Goal: Transaction & Acquisition: Purchase product/service

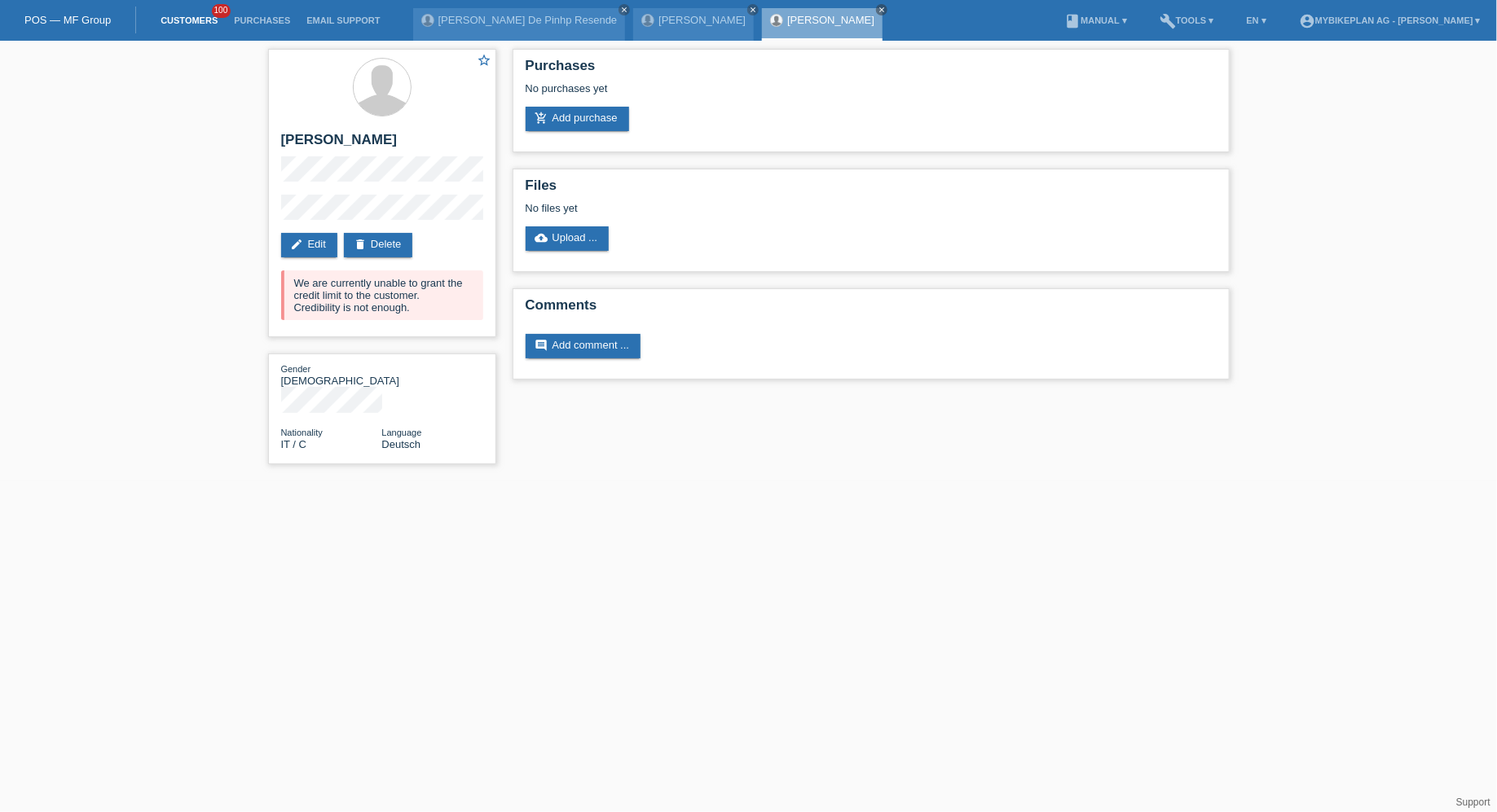
click at [185, 15] on link "Customers" at bounding box center [189, 20] width 74 height 9
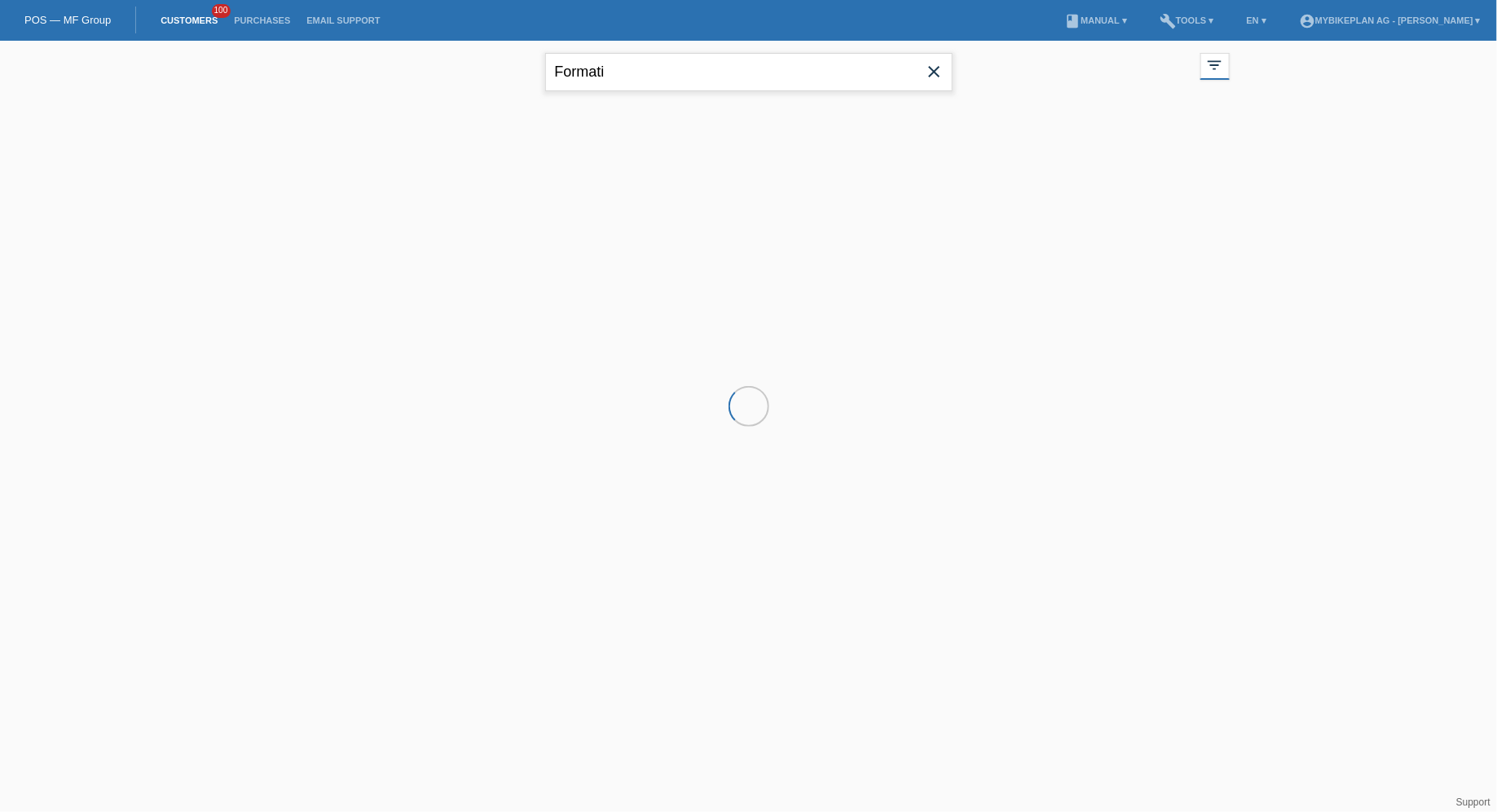
click at [691, 68] on input "Formati" at bounding box center [748, 72] width 407 height 39
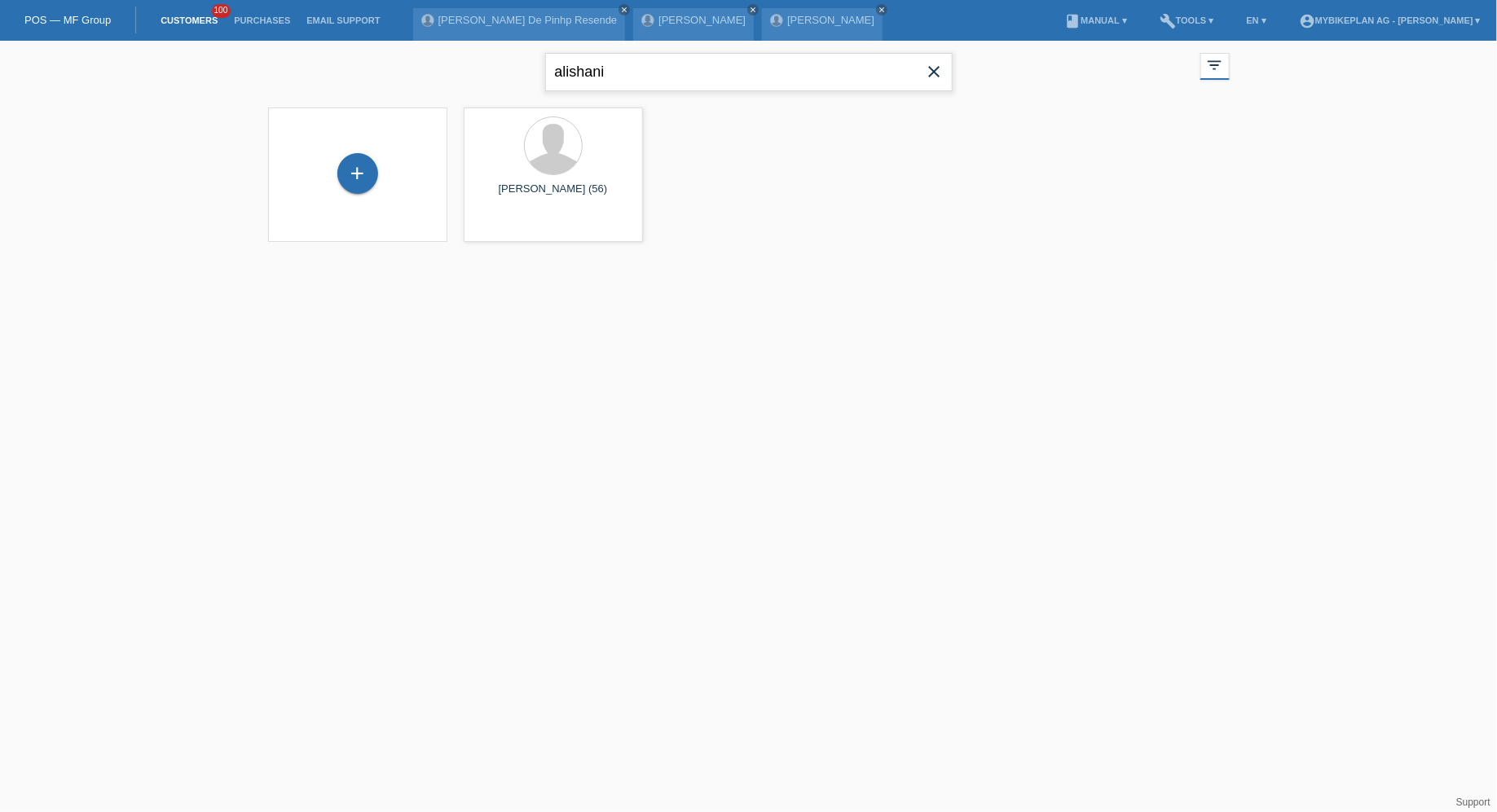
type input "alishani"
click at [497, 230] on span "Show" at bounding box center [500, 228] width 27 height 12
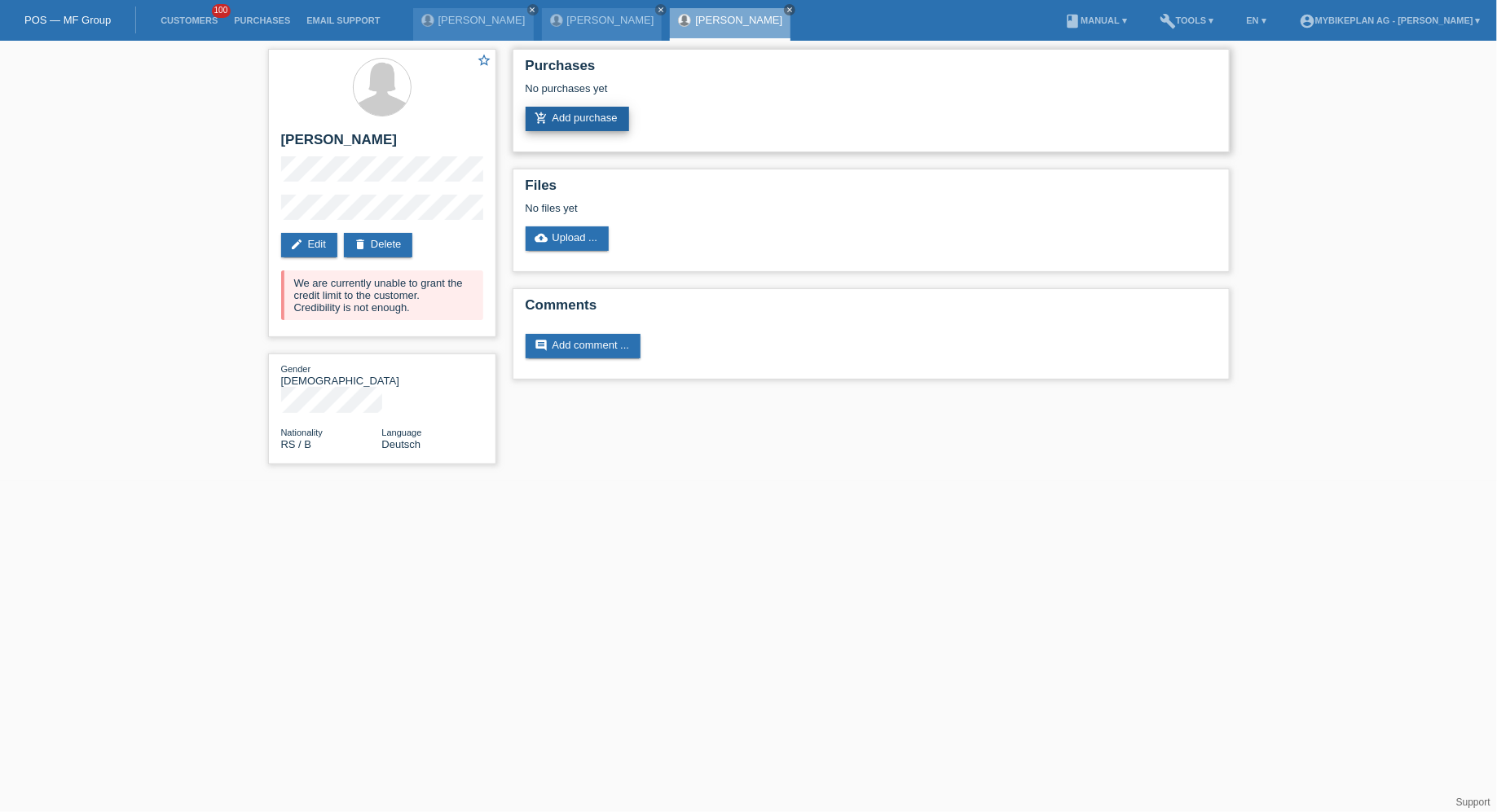
click at [579, 113] on link "add_shopping_cart Add purchase" at bounding box center [577, 119] width 104 height 25
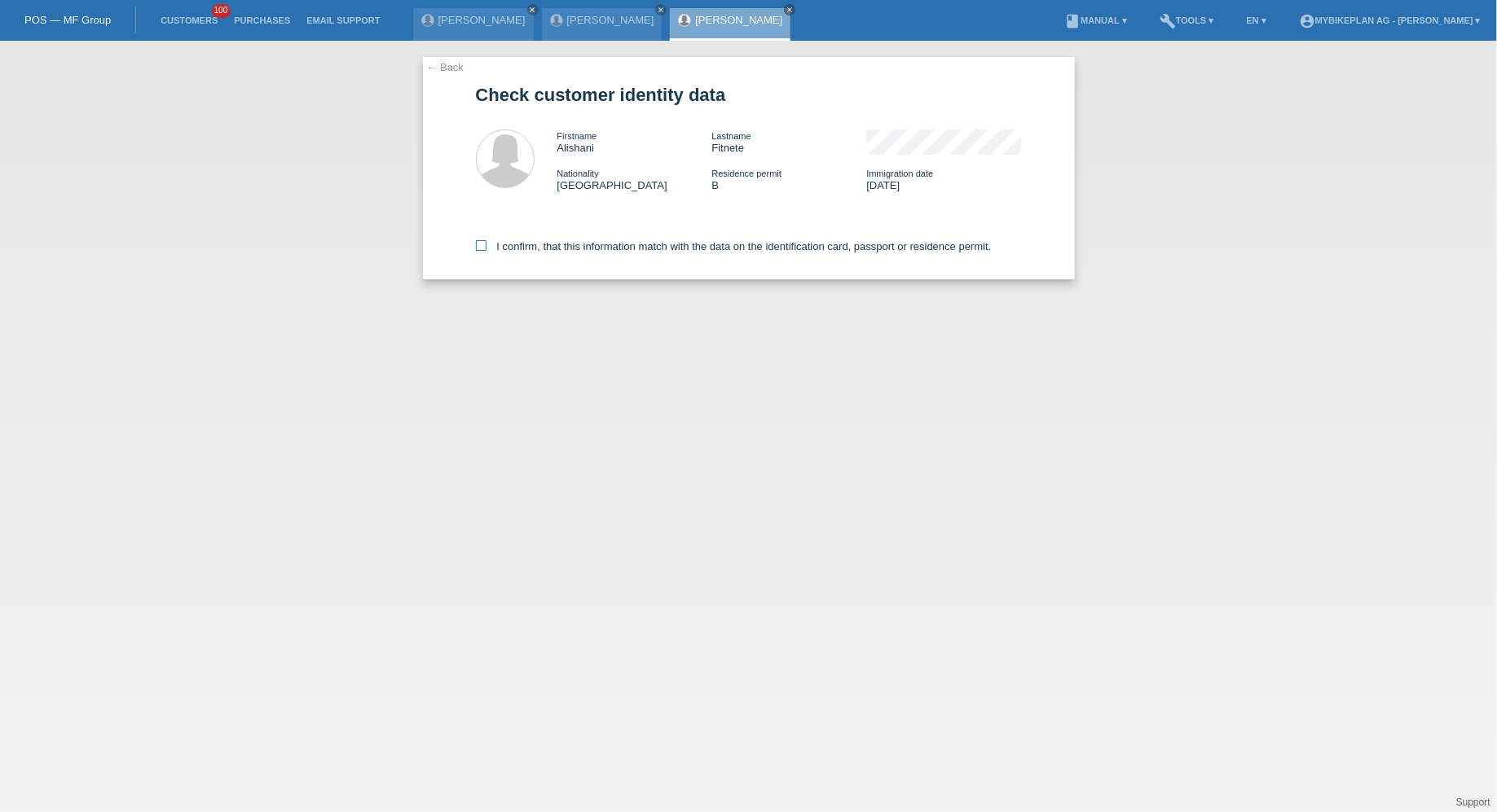
click at [551, 243] on label "I confirm, that this information match with the data on the identification card…" at bounding box center [734, 247] width 516 height 12
click at [487, 243] on input "I confirm, that this information match with the data on the identification card…" at bounding box center [481, 246] width 10 height 10
checkbox input "true"
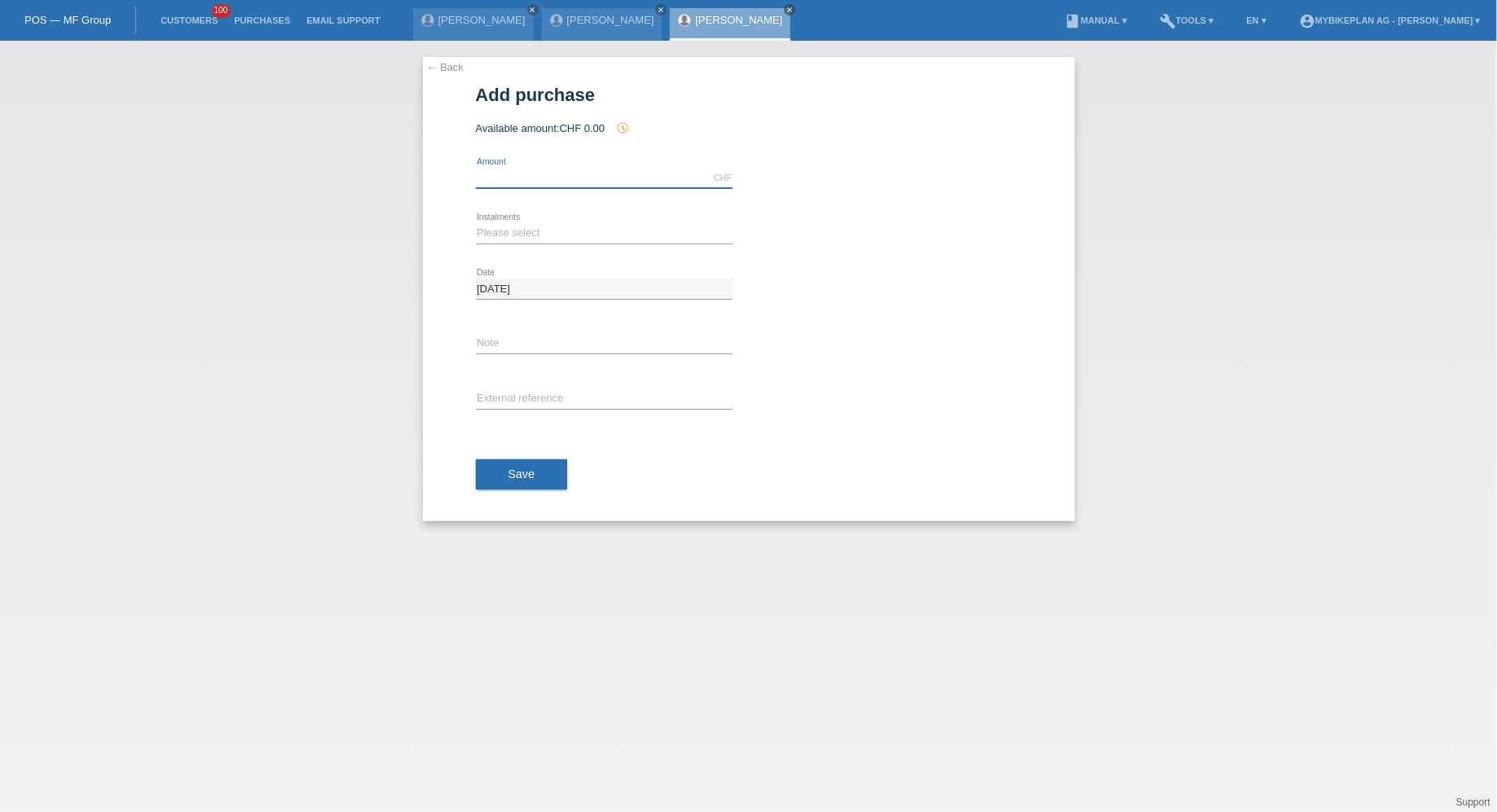
click at [559, 177] on input "text" at bounding box center [604, 178] width 257 height 21
type input "15000.00"
click at [548, 233] on select "Please select 6 instalments 12 instalments 18 instalments 24 instalments 36 ins…" at bounding box center [604, 233] width 257 height 20
select select "488"
click at [476, 224] on select "Please select 6 instalments 12 instalments 18 instalments 24 instalments 36 ins…" at bounding box center [604, 233] width 257 height 20
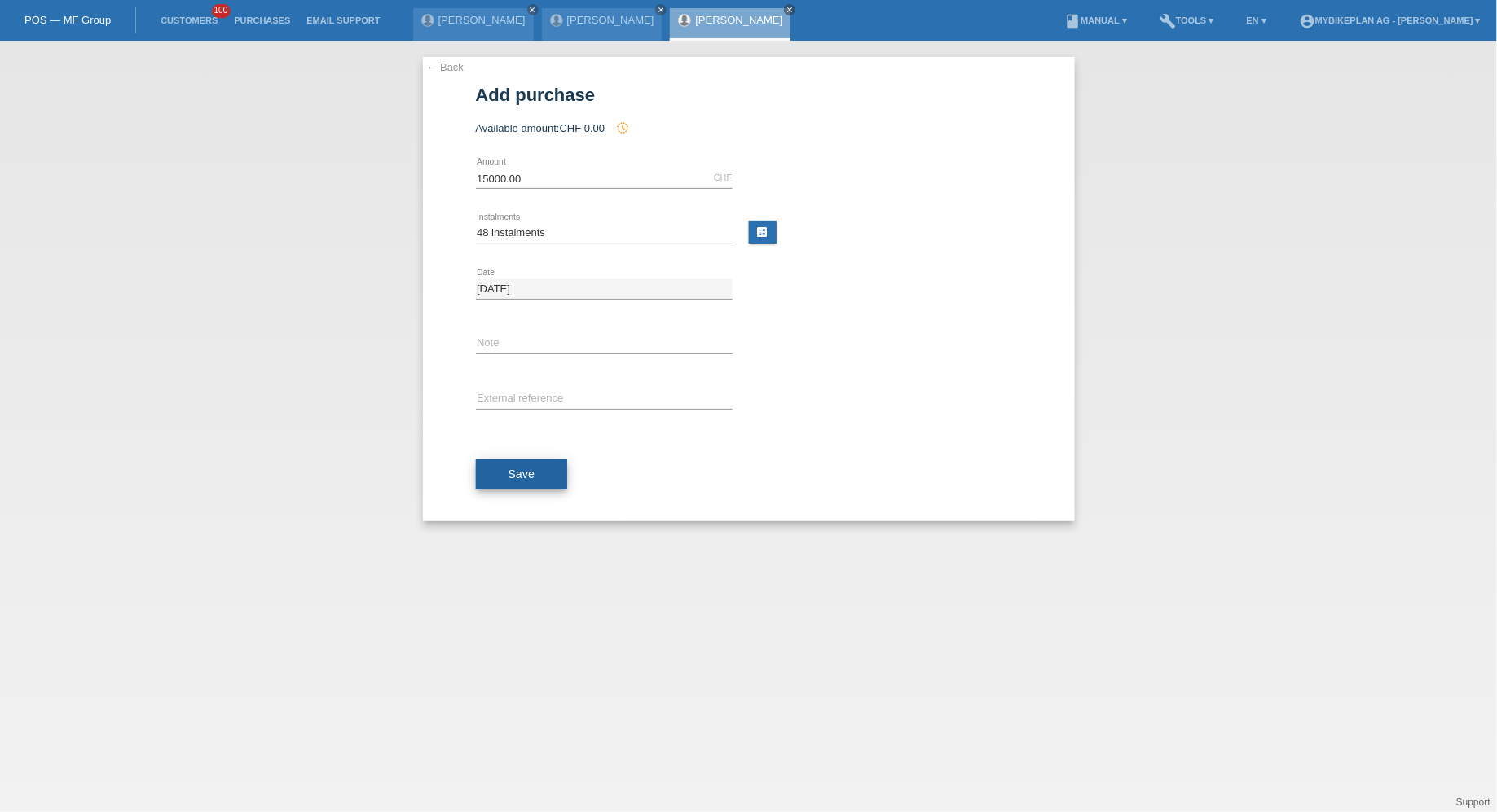
click at [516, 463] on button "Save" at bounding box center [521, 475] width 92 height 31
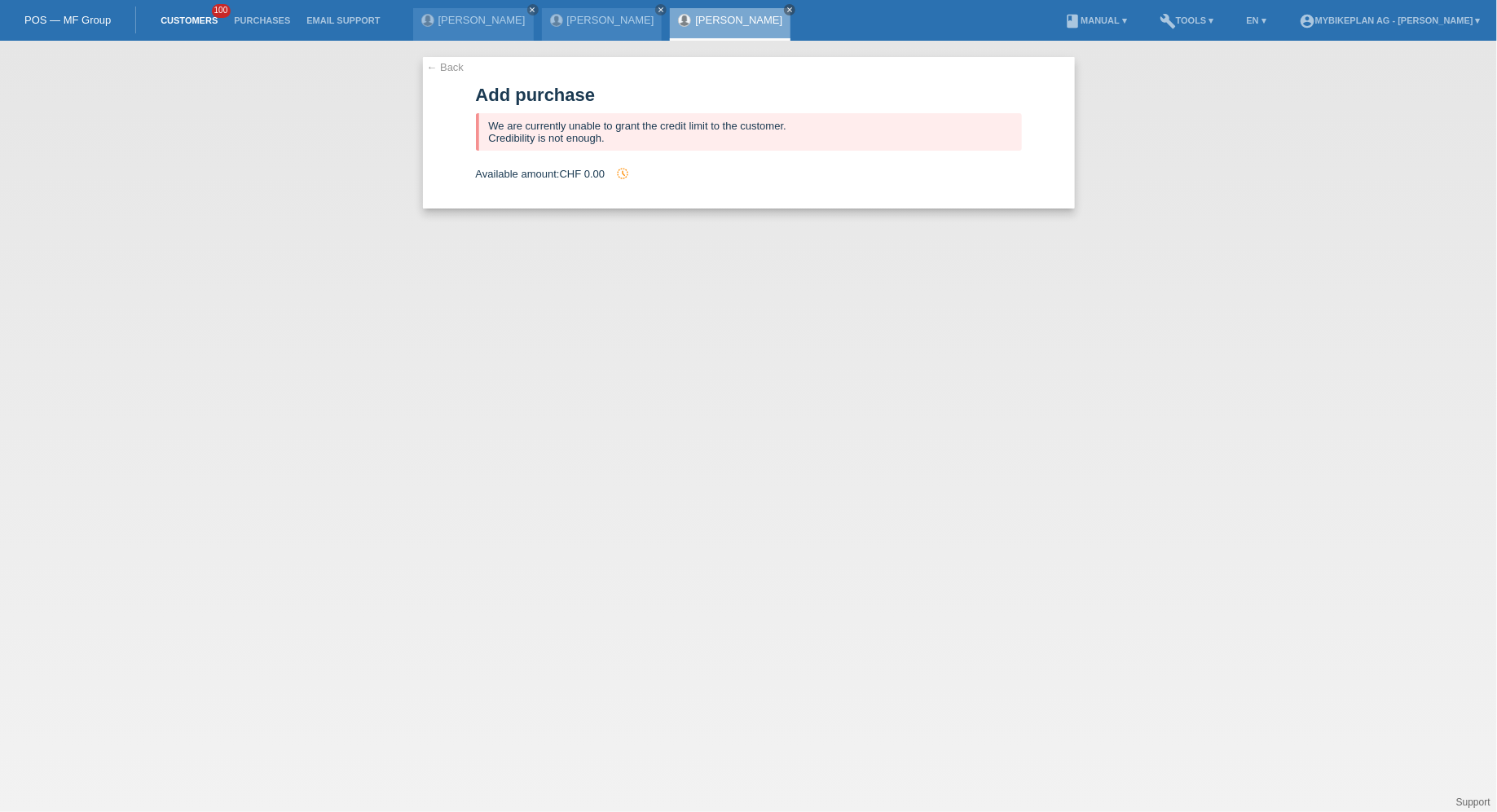
click at [195, 25] on link "Customers" at bounding box center [189, 20] width 74 height 9
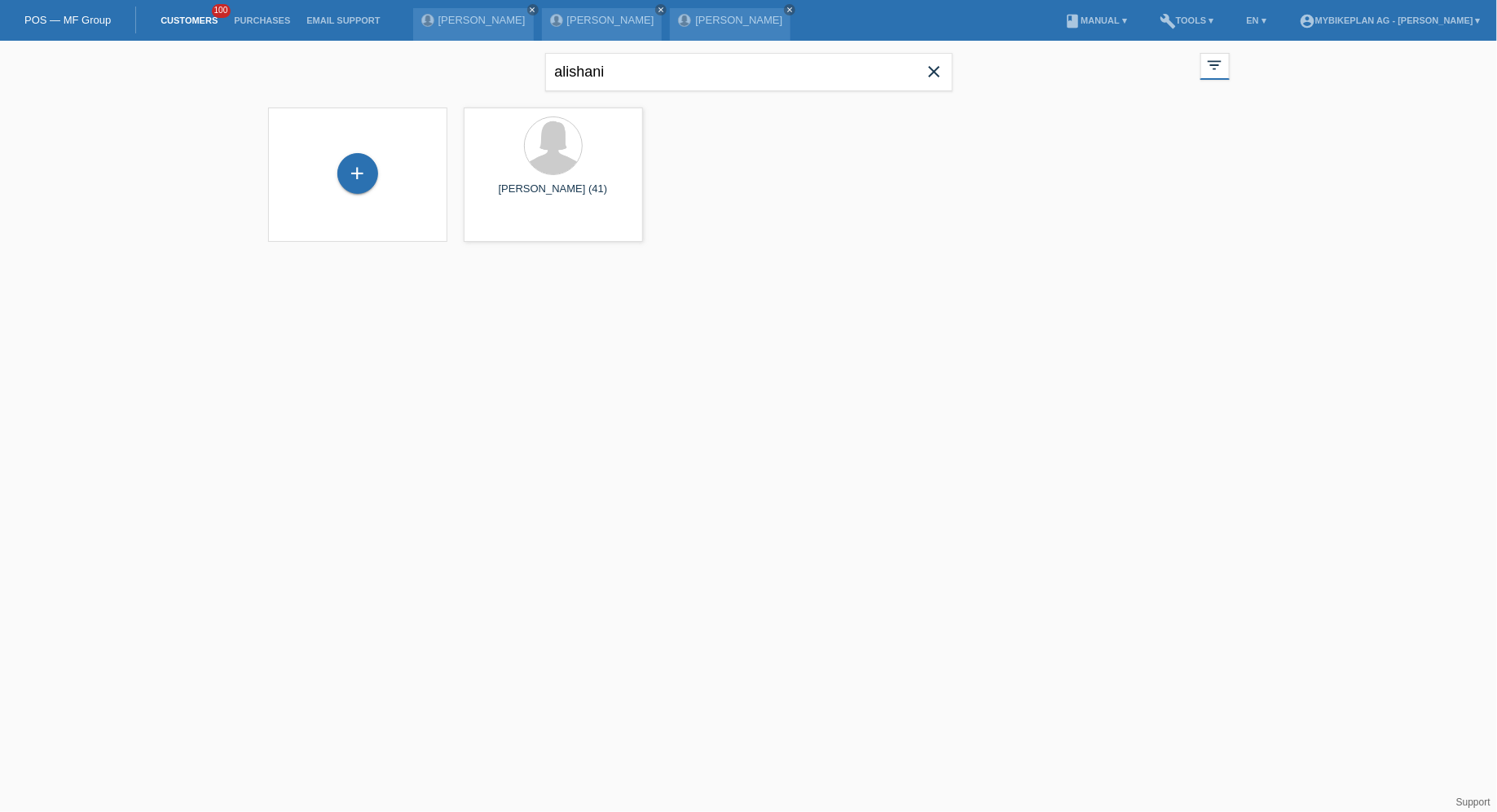
click at [937, 76] on icon "close" at bounding box center [934, 71] width 20 height 20
click at [364, 176] on div "+" at bounding box center [358, 174] width 41 height 41
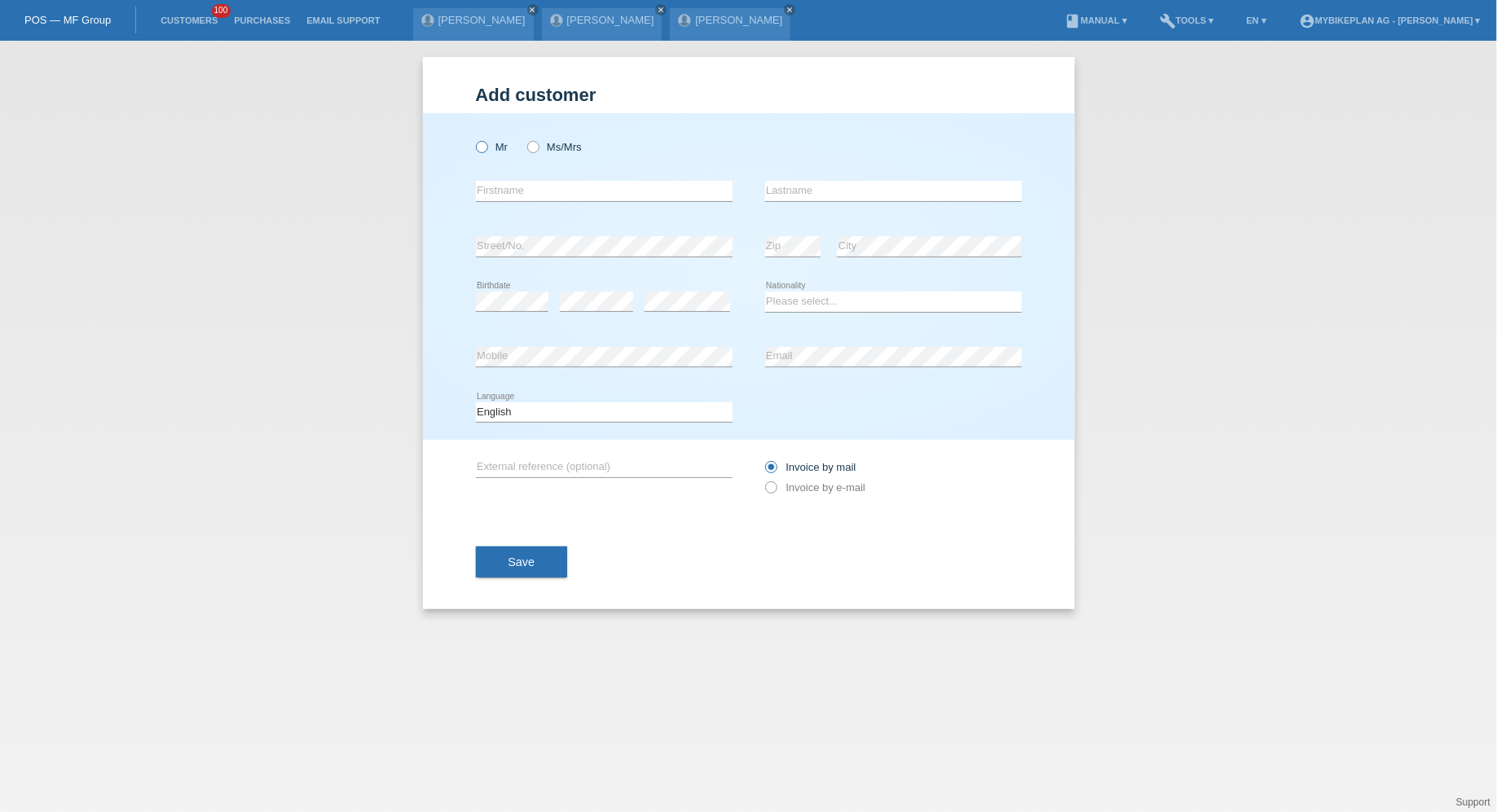
click at [488, 152] on label "Mr" at bounding box center [492, 147] width 33 height 12
click at [487, 152] on input "Mr" at bounding box center [481, 146] width 10 height 10
radio input "true"
click at [501, 172] on div "error Firstname" at bounding box center [604, 191] width 257 height 56
click at [506, 179] on div "error Firstname" at bounding box center [604, 191] width 257 height 56
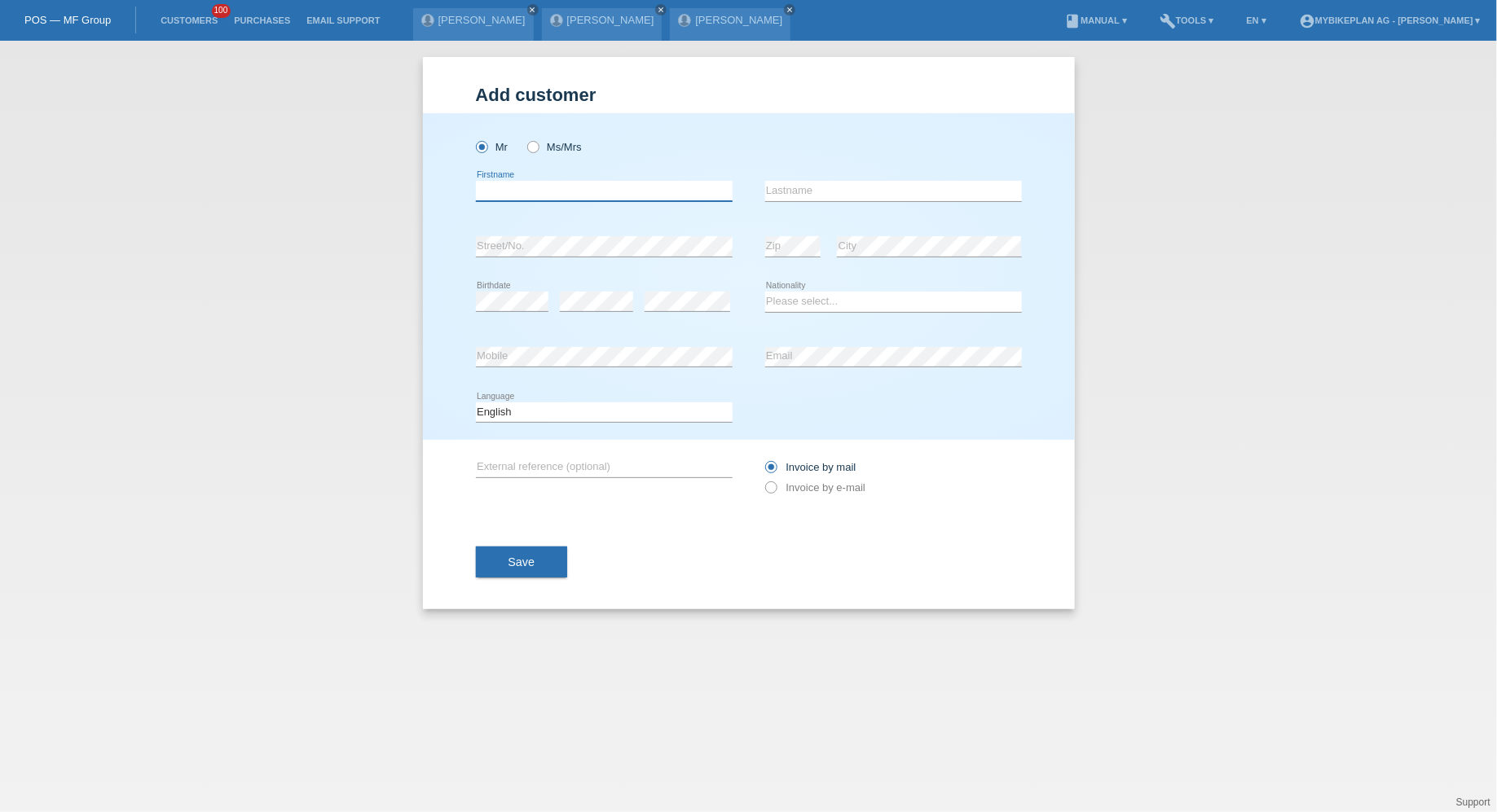
click at [506, 190] on input "text" at bounding box center [604, 191] width 257 height 21
paste input "[PERSON_NAME]"
click at [540, 191] on input "[PERSON_NAME]" at bounding box center [604, 191] width 257 height 21
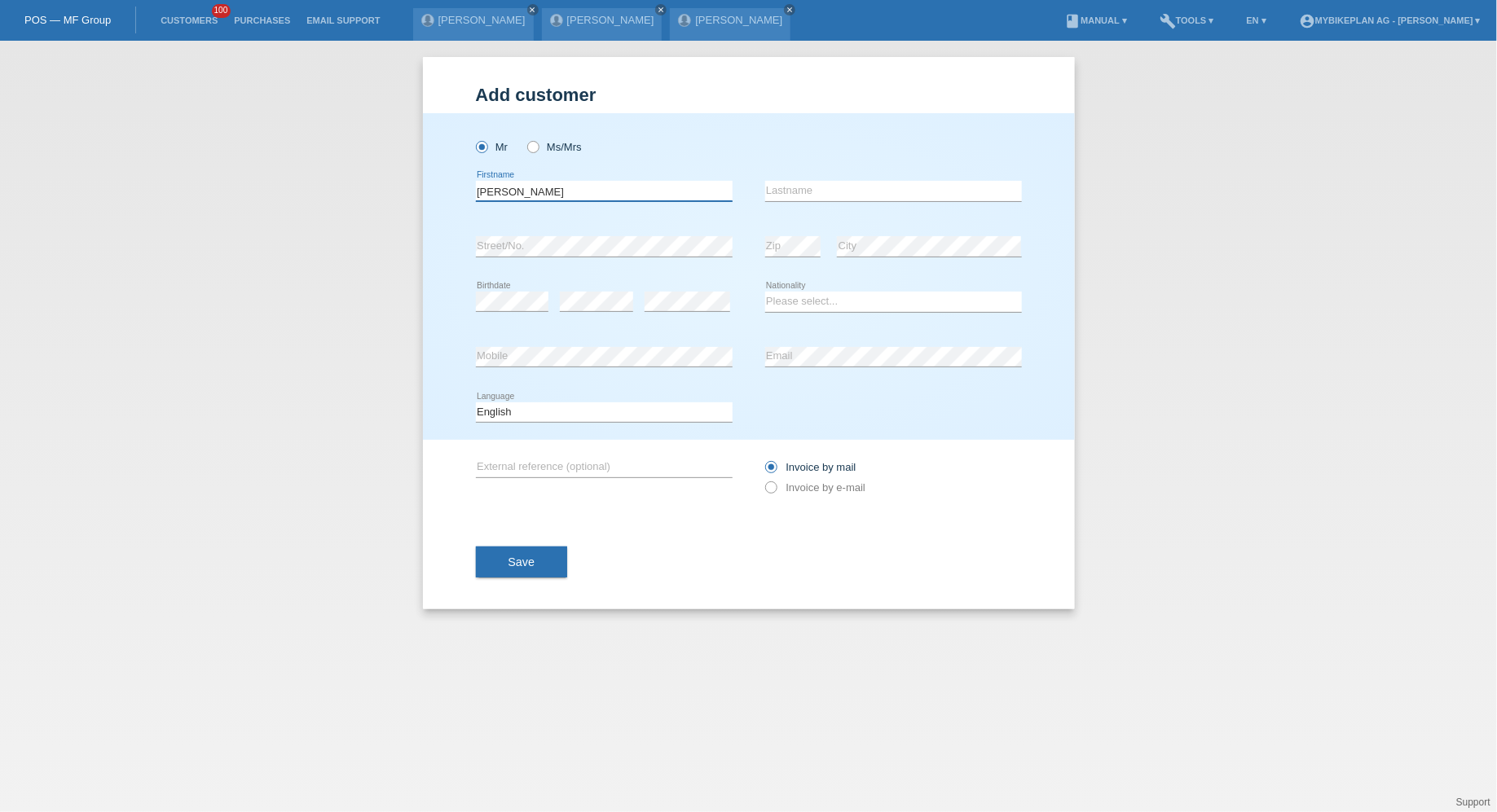
click at [540, 191] on input "[PERSON_NAME]" at bounding box center [604, 191] width 257 height 21
type input "Aleksander"
paste input "Maksuti"
type input "Maksuti"
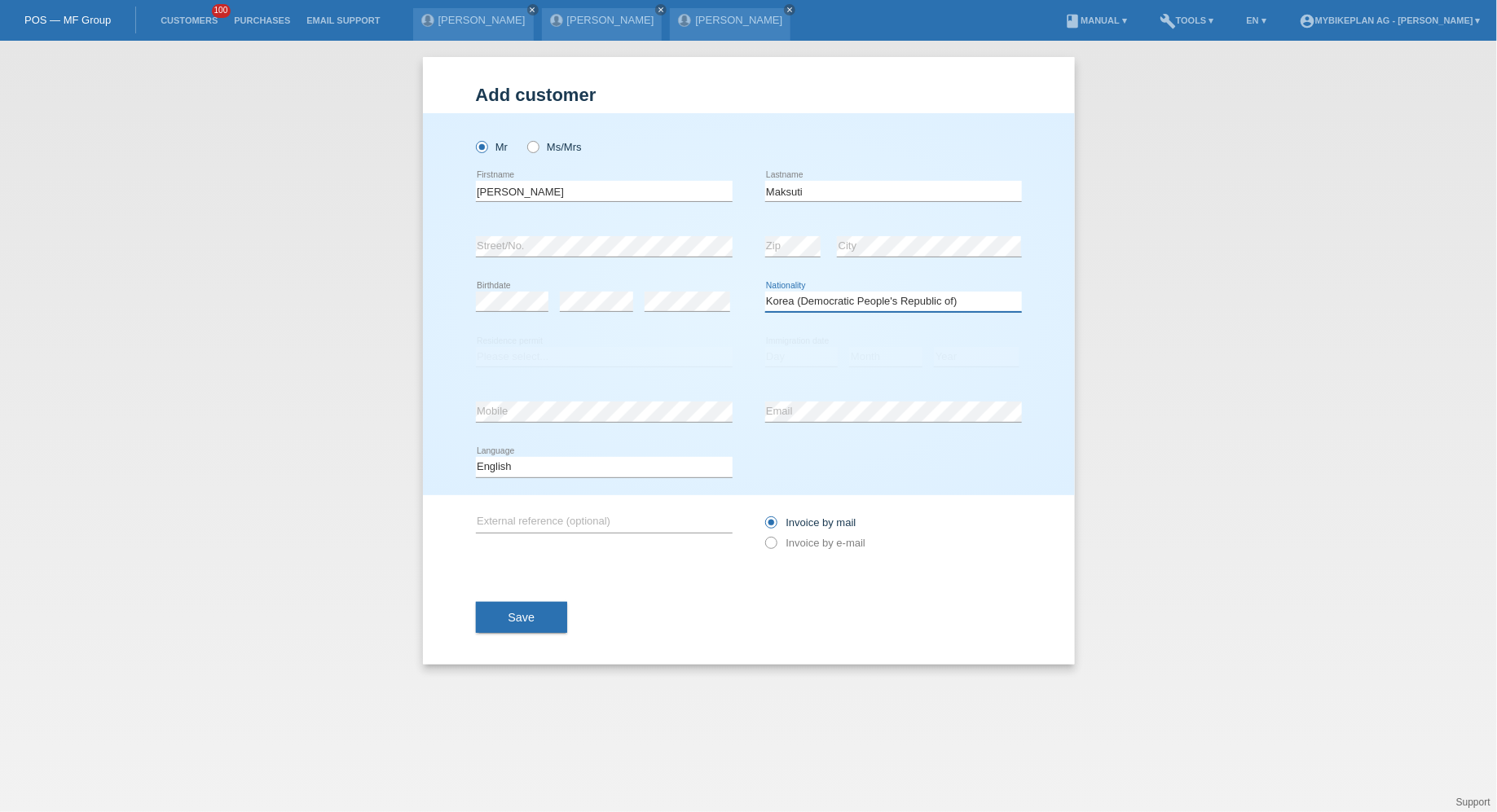
select select "XK"
select select "C"
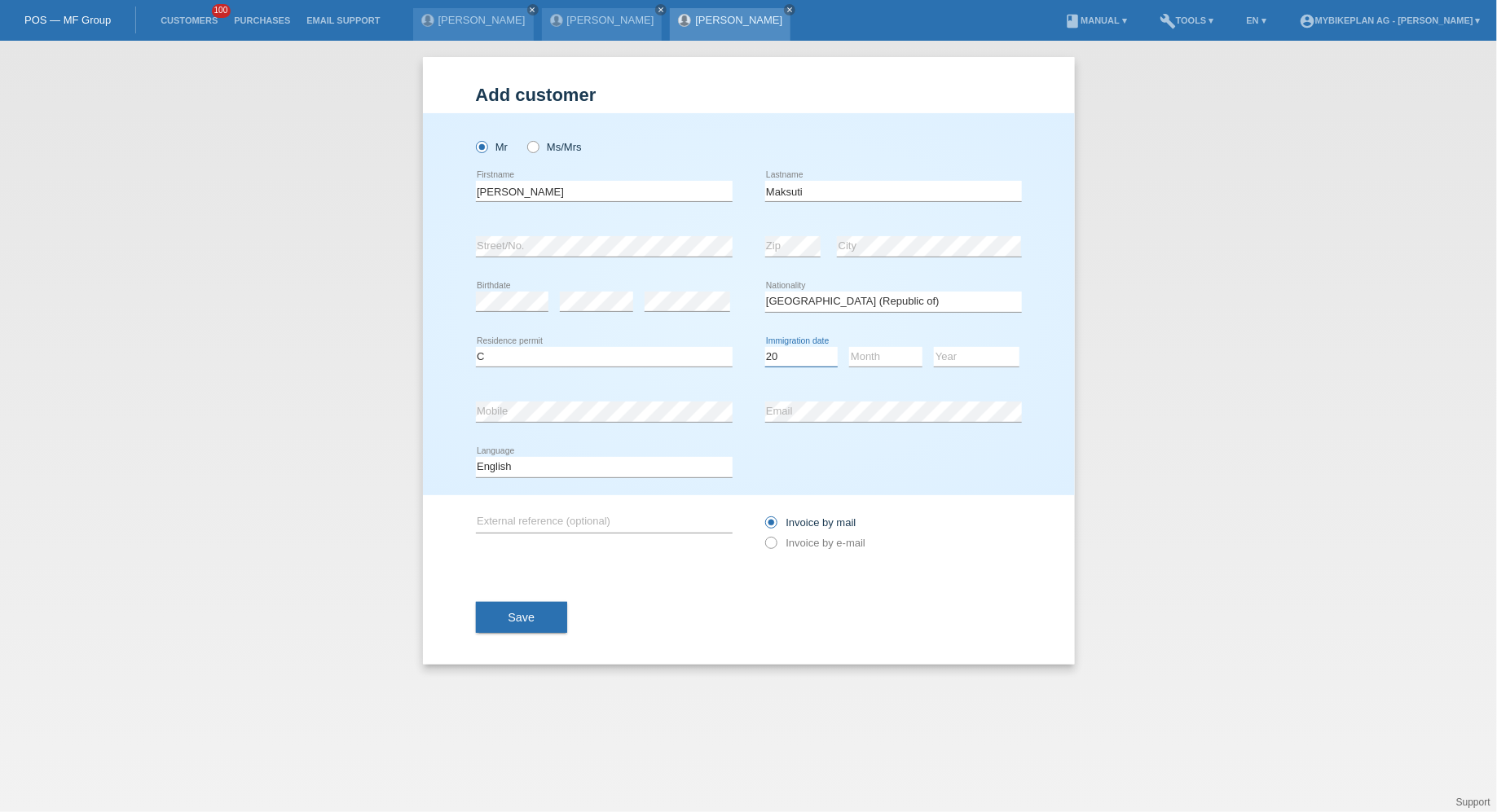
select select "24"
select select "10"
select select "1994"
click at [656, 470] on select "Deutsch Français Italiano English" at bounding box center [604, 466] width 257 height 20
select select "de"
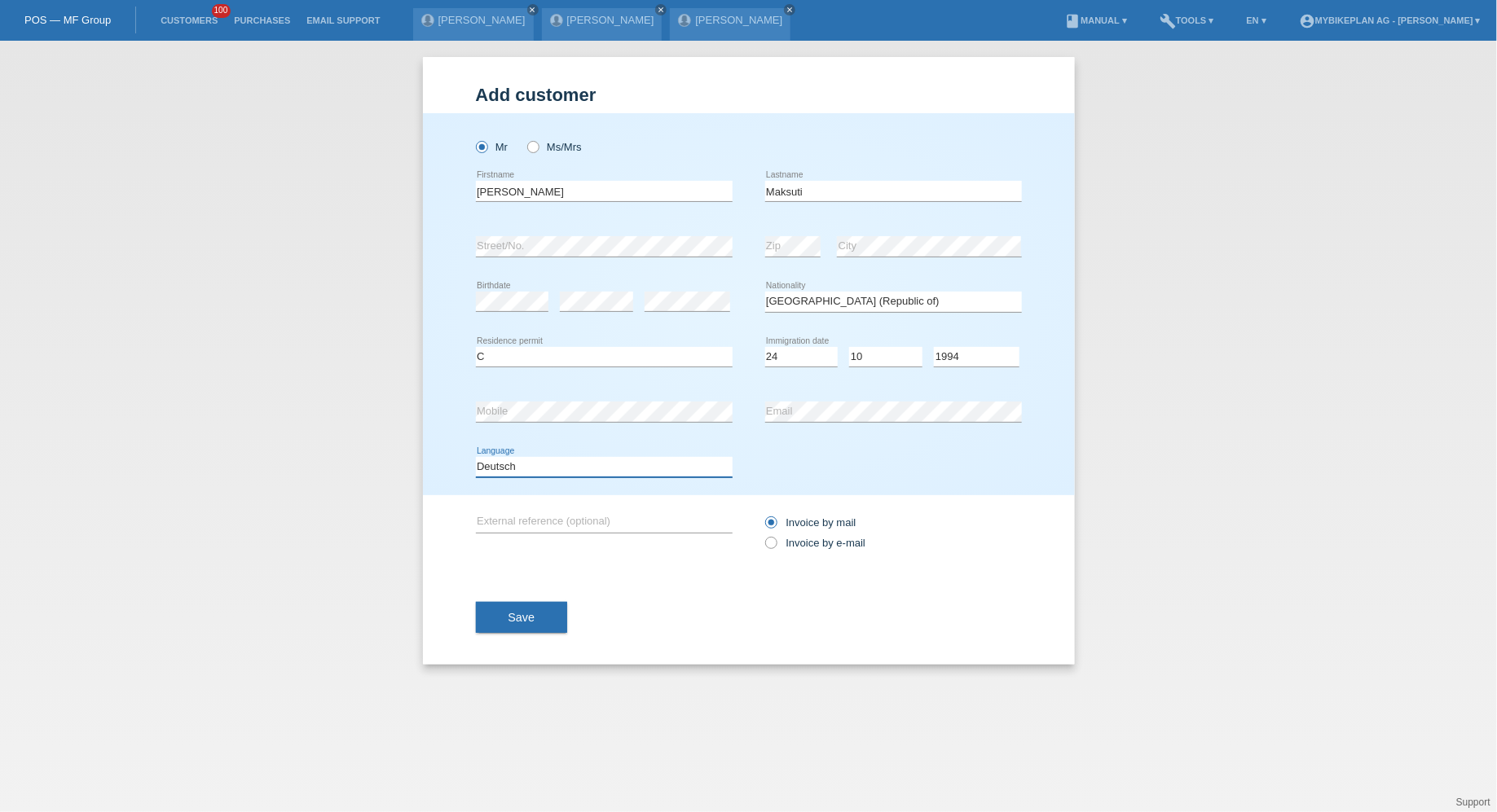
click at [476, 457] on select "Deutsch Français Italiano English" at bounding box center [604, 466] width 257 height 20
click at [789, 528] on div "Invoice by mail Invoice by e-mail" at bounding box center [894, 533] width 257 height 41
click at [789, 543] on label "Invoice by e-mail" at bounding box center [816, 543] width 101 height 12
click at [775, 543] on input "Invoice by e-mail" at bounding box center [770, 547] width 10 height 21
radio input "true"
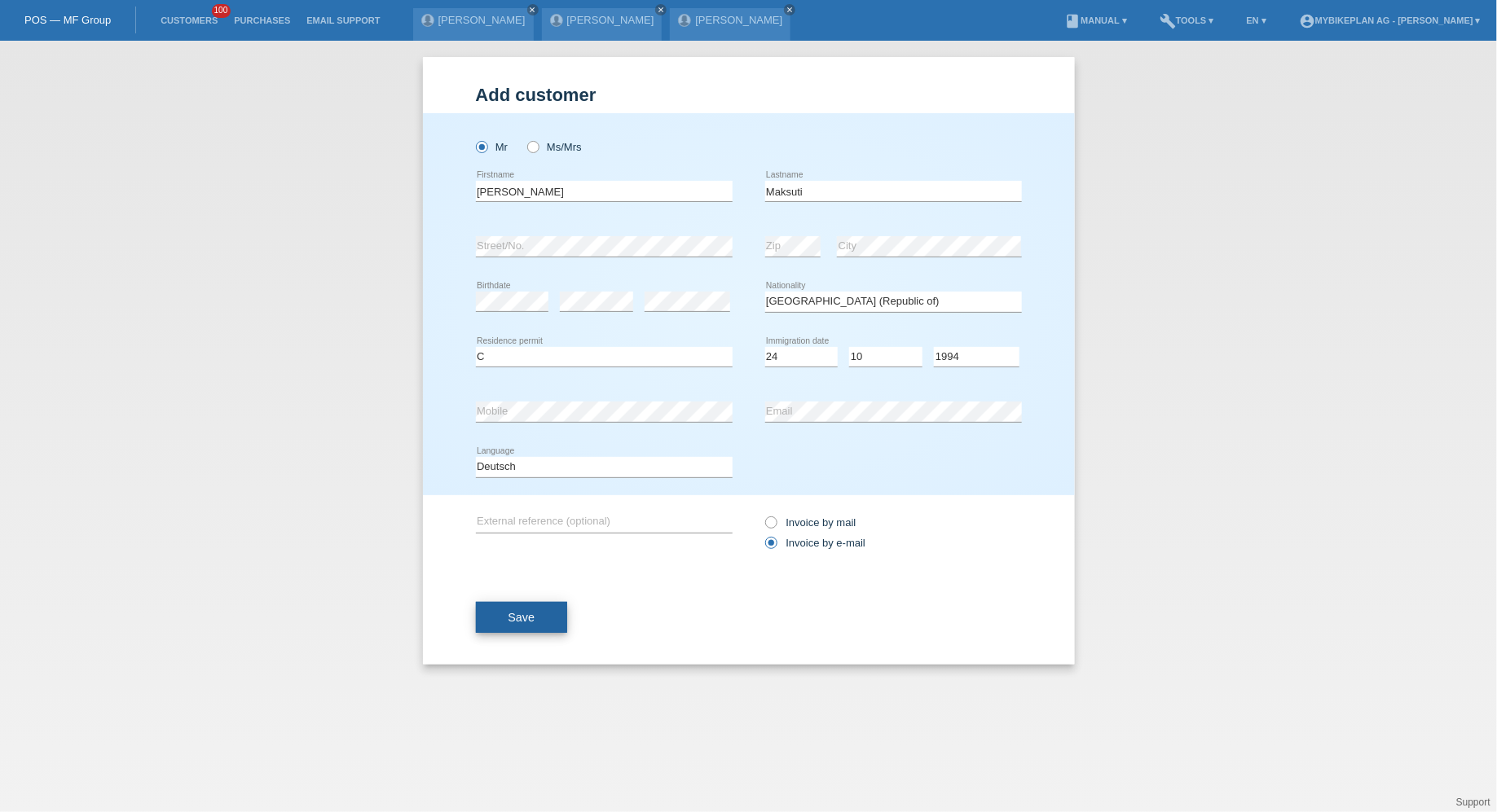
click at [533, 619] on span "Save" at bounding box center [521, 617] width 27 height 13
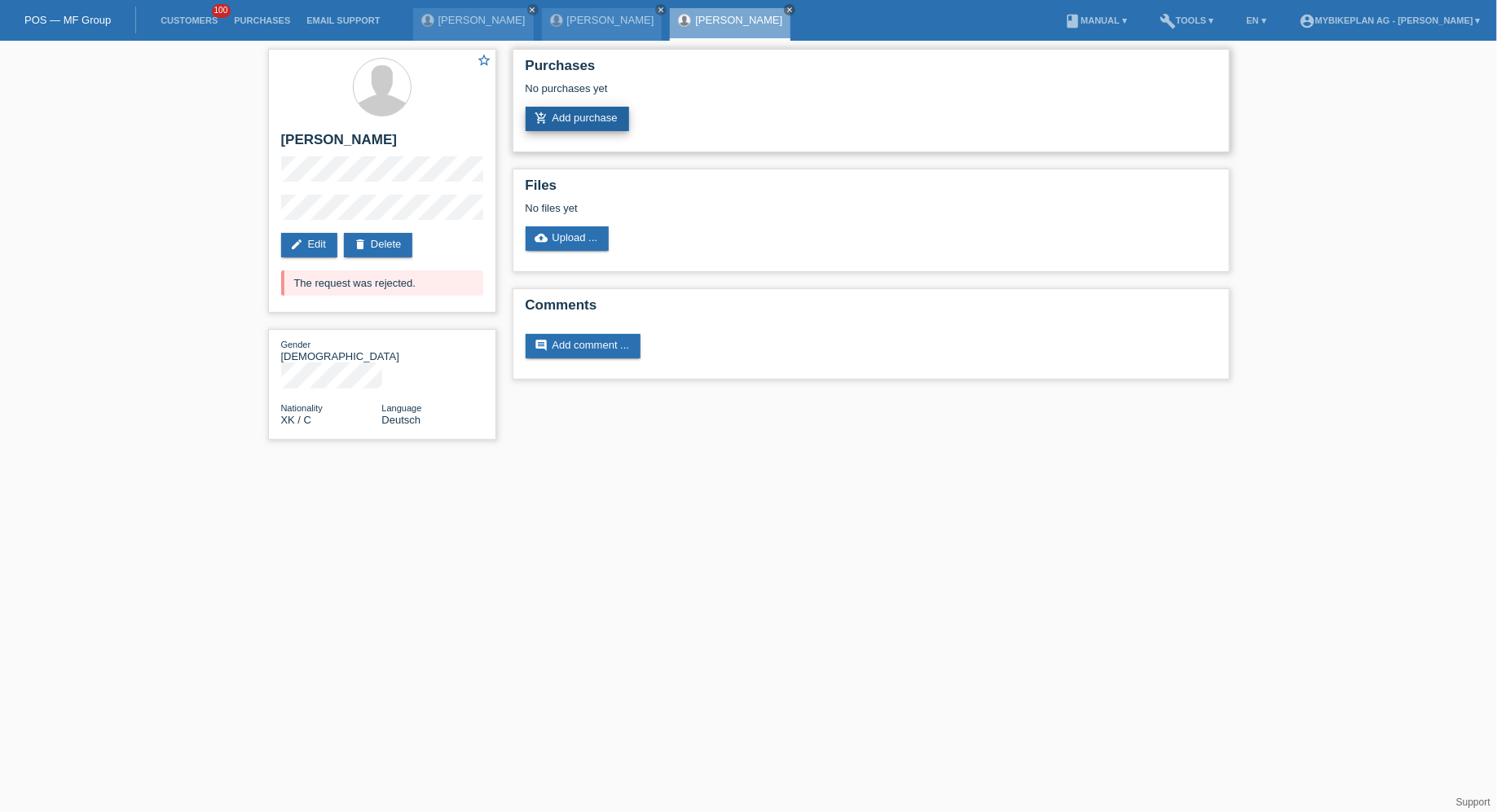
click at [531, 122] on link "add_shopping_cart Add purchase" at bounding box center [577, 119] width 104 height 25
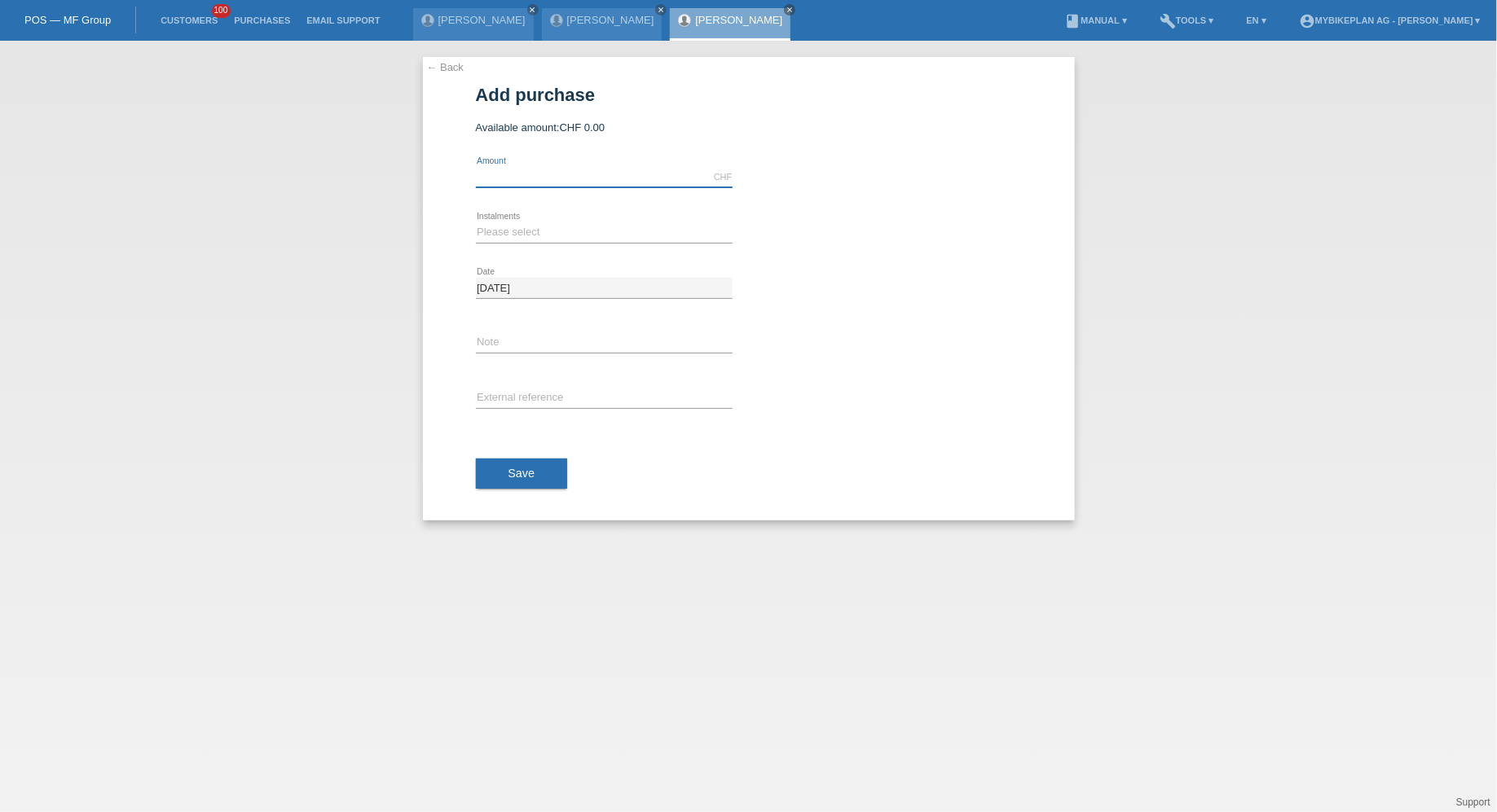
click at [536, 173] on input "text" at bounding box center [604, 177] width 257 height 21
type input "15000.00"
click at [548, 230] on select "Please select 6 instalments 12 instalments 18 instalments 24 instalments 36 ins…" at bounding box center [604, 232] width 257 height 20
select select "488"
click at [476, 223] on select "Please select 6 instalments 12 instalments 18 instalments 24 instalments 36 ins…" at bounding box center [604, 232] width 257 height 20
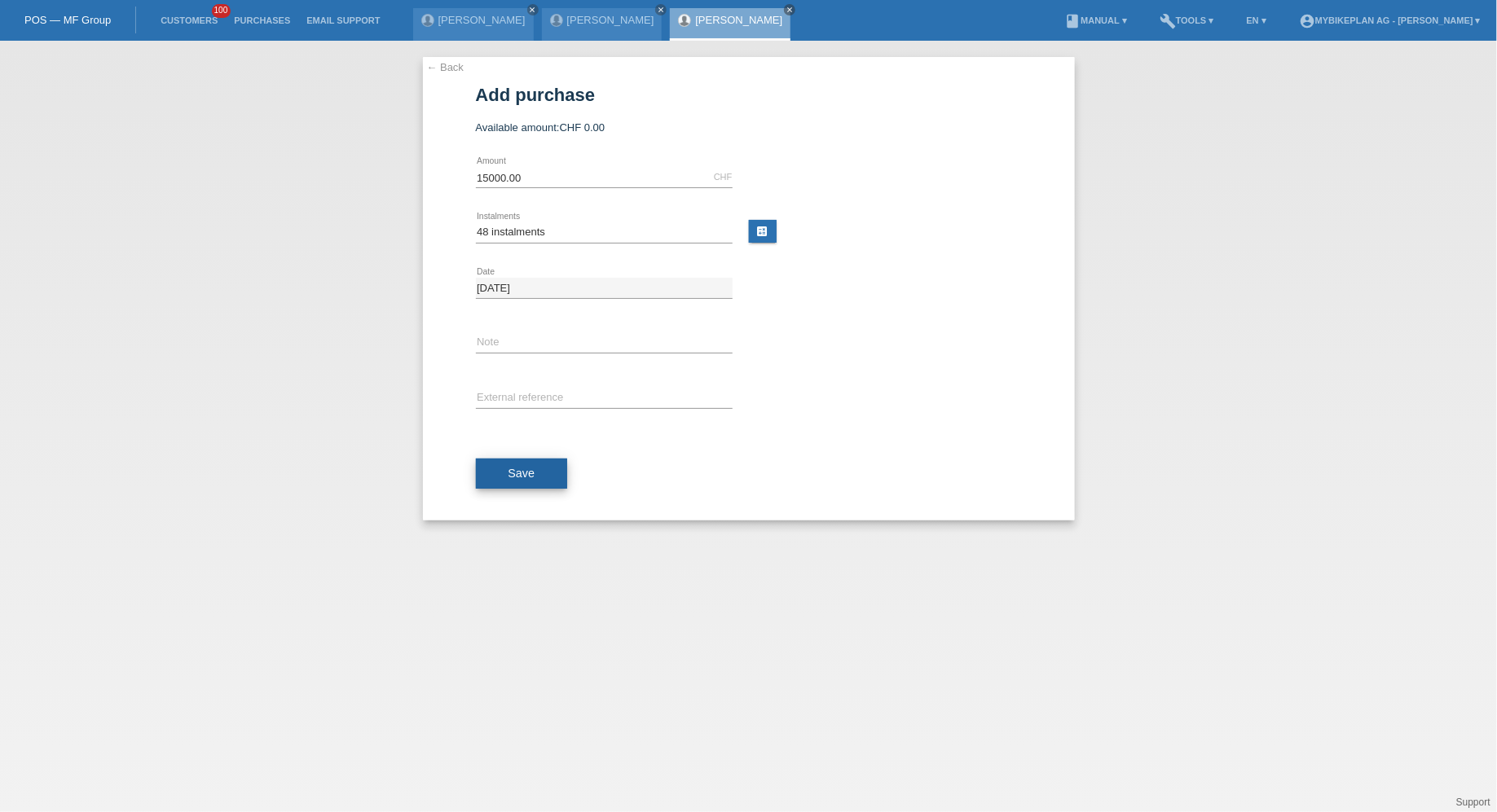
click at [516, 477] on span "Save" at bounding box center [521, 473] width 27 height 13
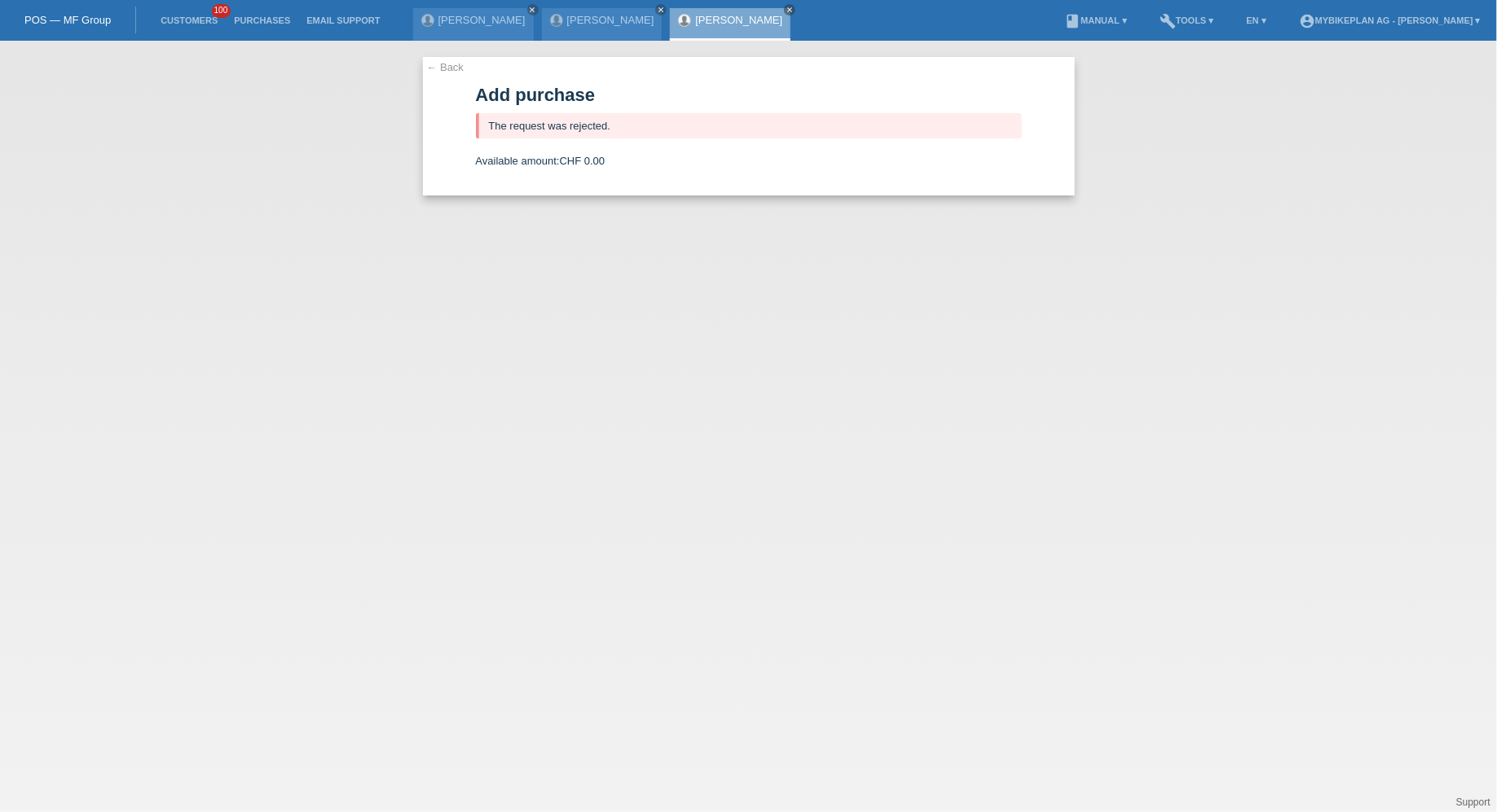
click at [168, 10] on li "Customers 100" at bounding box center [189, 21] width 74 height 41
click at [178, 20] on link "Customers" at bounding box center [189, 20] width 74 height 9
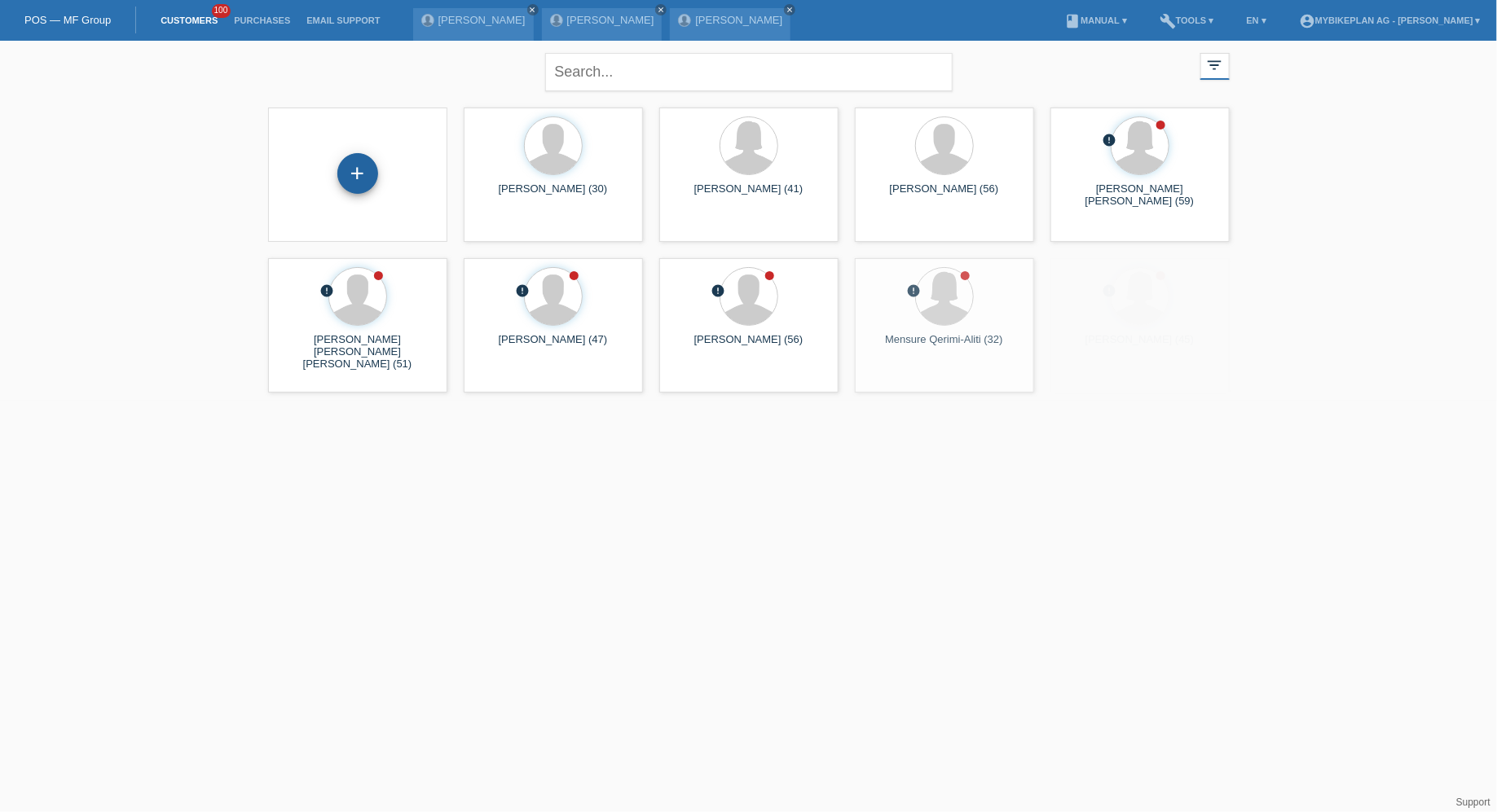
click at [374, 171] on div "+" at bounding box center [358, 174] width 41 height 41
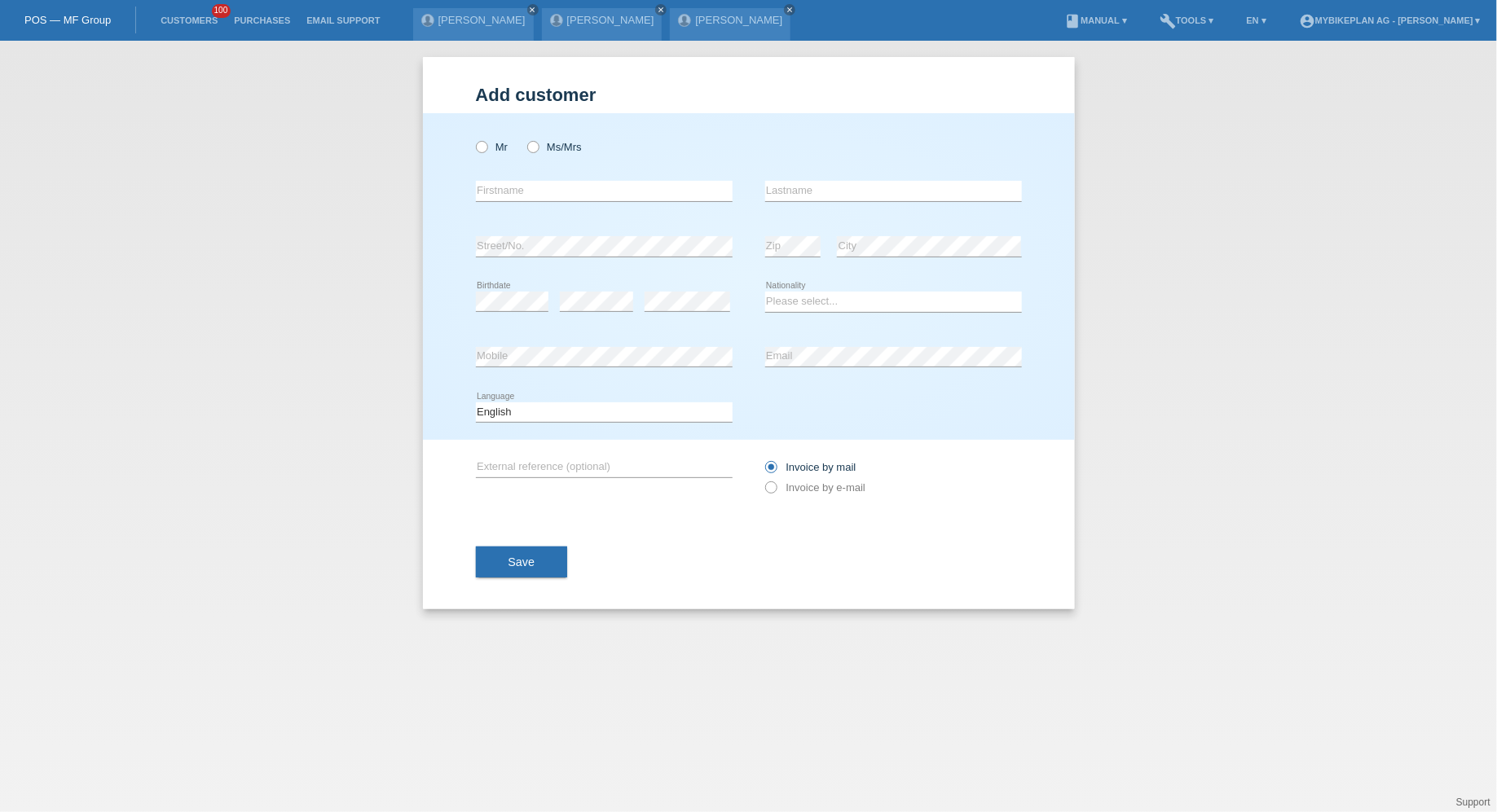
click at [538, 153] on div "Mr Ms/Mrs" at bounding box center [604, 146] width 257 height 33
click at [524, 139] on icon at bounding box center [524, 139] width 0 height 0
click at [538, 144] on input "Ms/Mrs" at bounding box center [532, 146] width 10 height 10
radio input "true"
click at [538, 190] on input "text" at bounding box center [604, 191] width 257 height 21
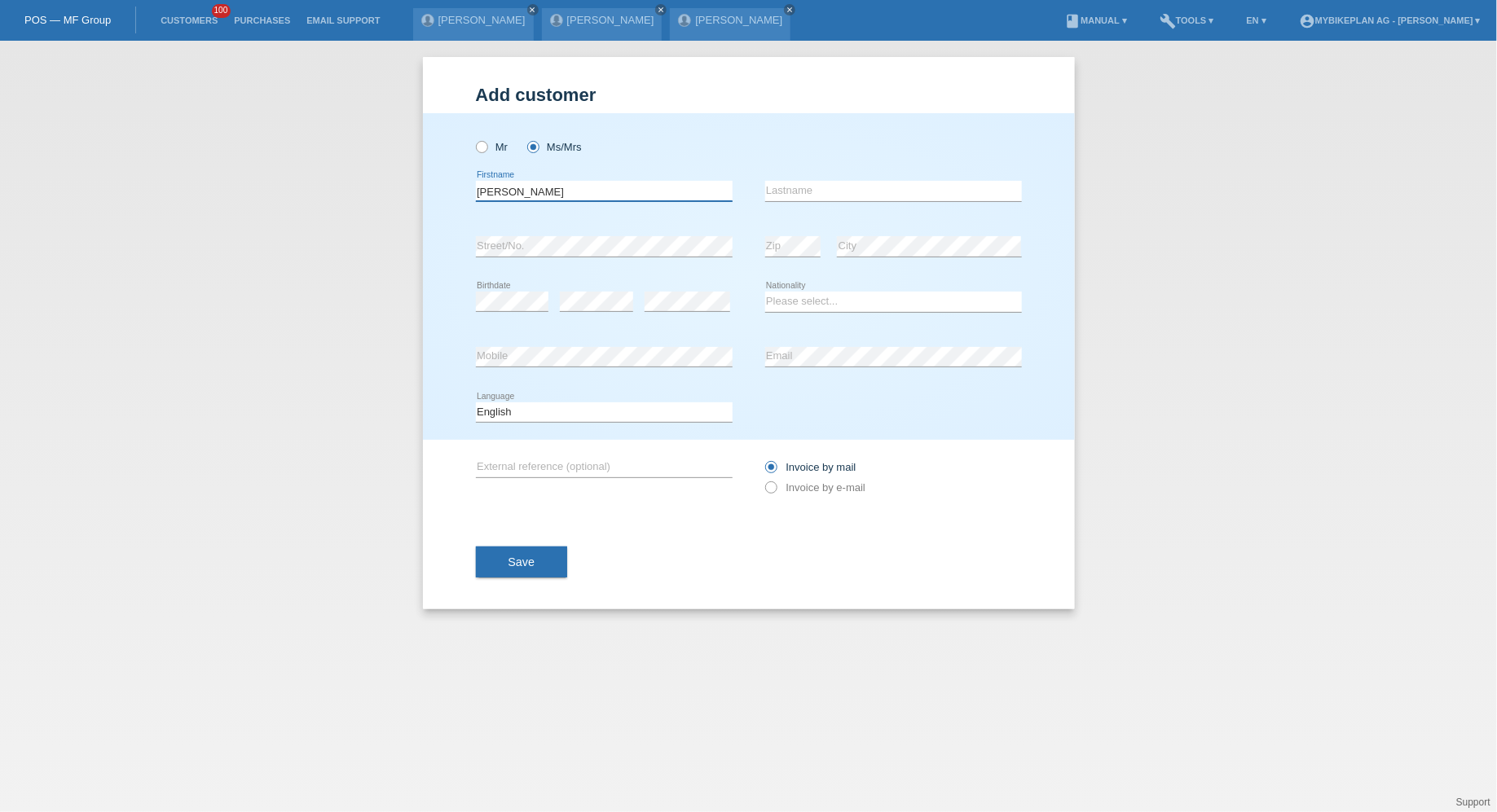
type input "[PERSON_NAME]"
select select "CH"
click at [587, 403] on select "Deutsch Français Italiano English" at bounding box center [604, 412] width 257 height 20
select select "de"
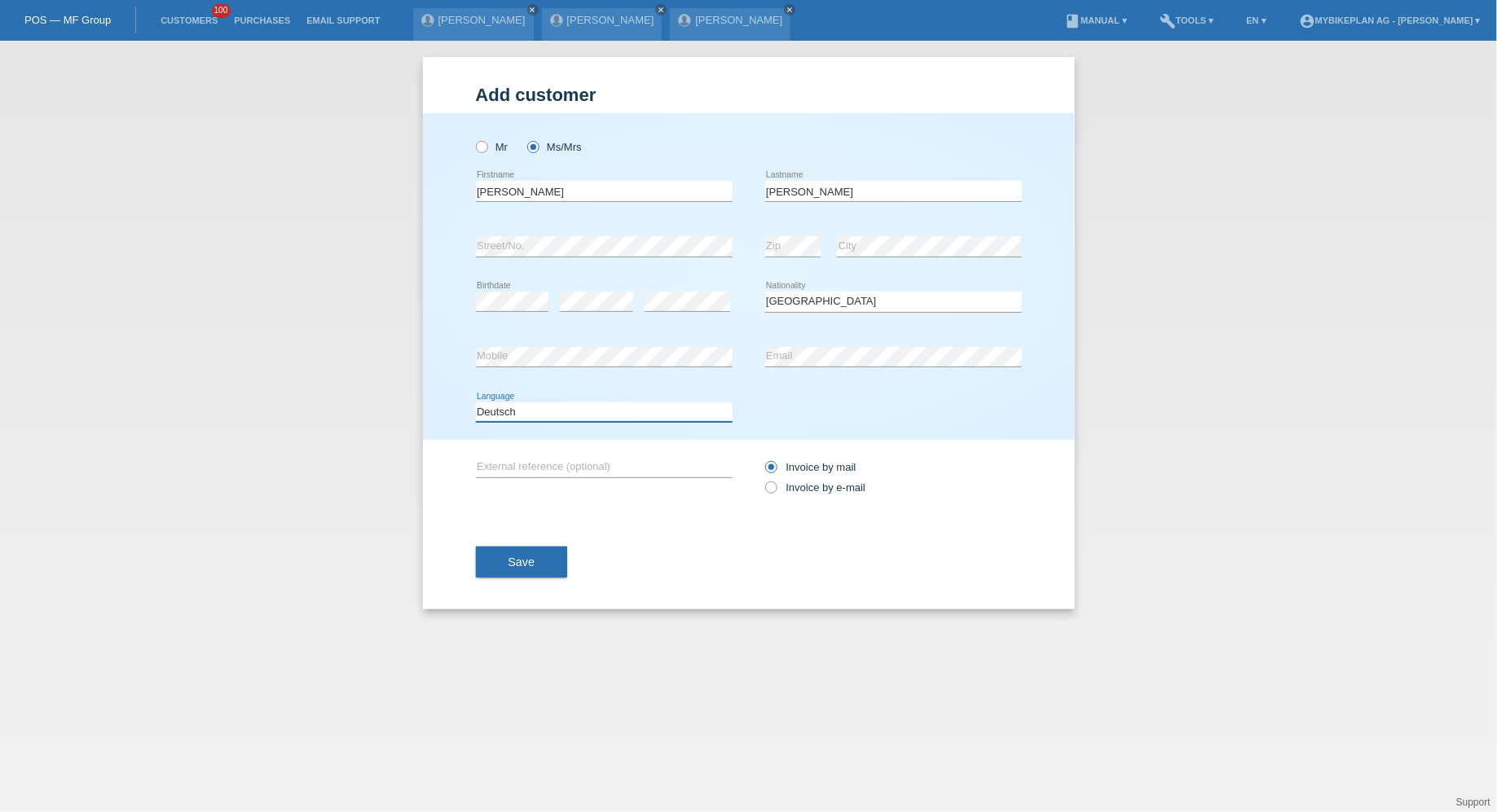
click at [476, 403] on select "Deutsch Français Italiano English" at bounding box center [604, 412] width 257 height 20
click at [802, 487] on label "Invoice by e-mail" at bounding box center [816, 487] width 101 height 12
click at [775, 487] on input "Invoice by e-mail" at bounding box center [770, 492] width 10 height 21
radio input "true"
click at [531, 558] on span "Save" at bounding box center [521, 562] width 27 height 13
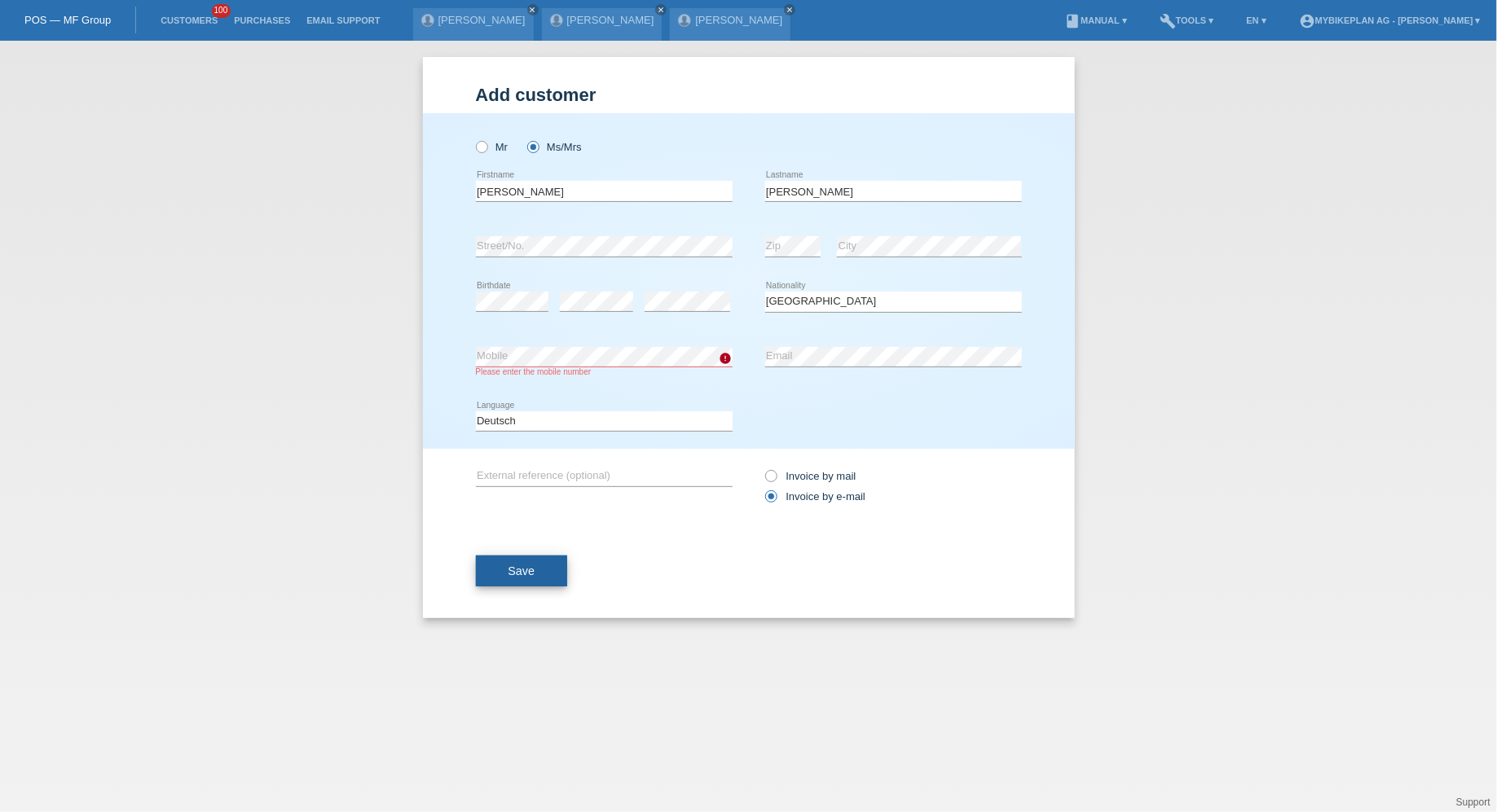
click at [496, 564] on button "Save" at bounding box center [521, 571] width 92 height 31
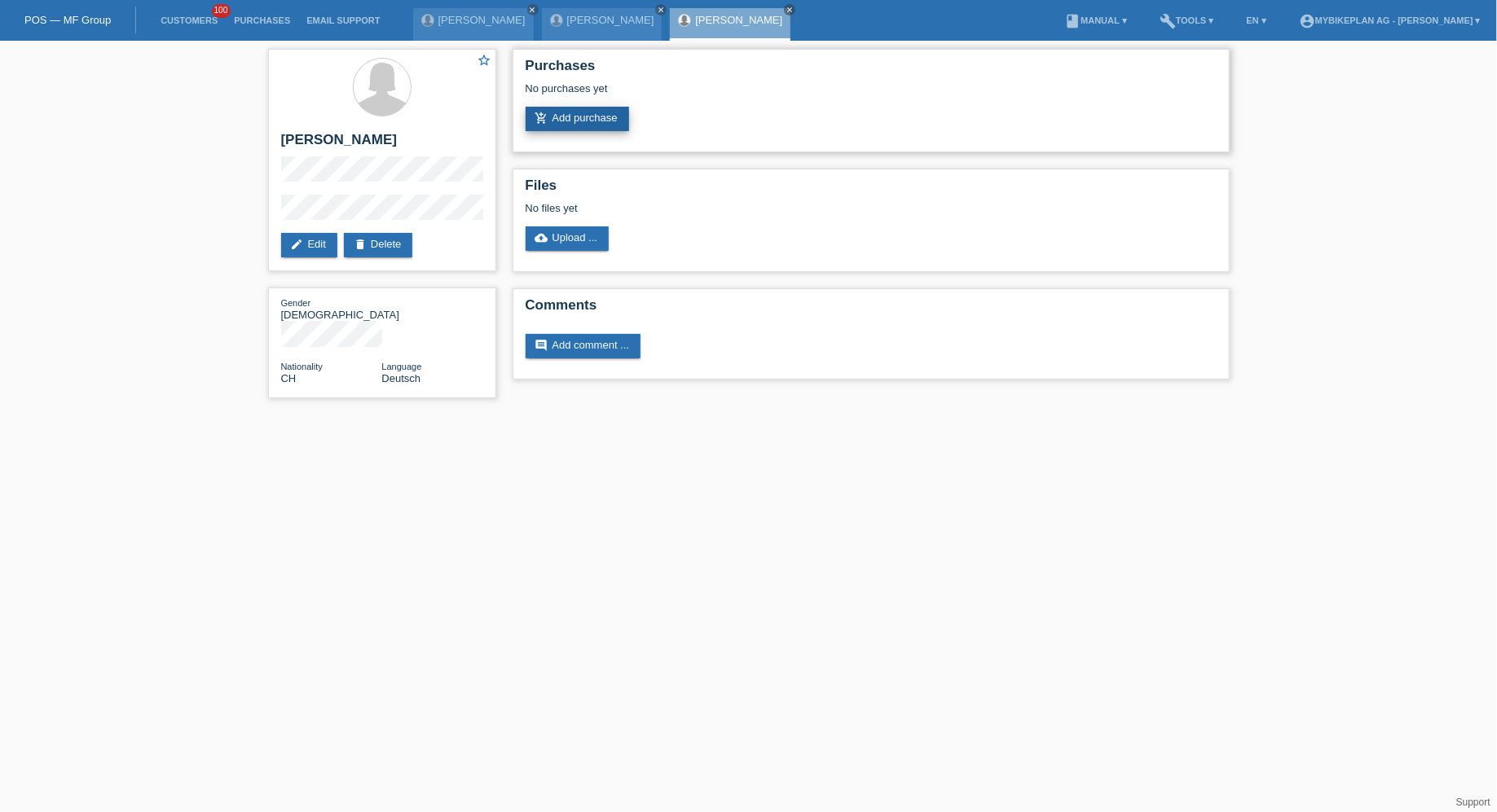
click at [610, 118] on link "add_shopping_cart Add purchase" at bounding box center [577, 119] width 104 height 25
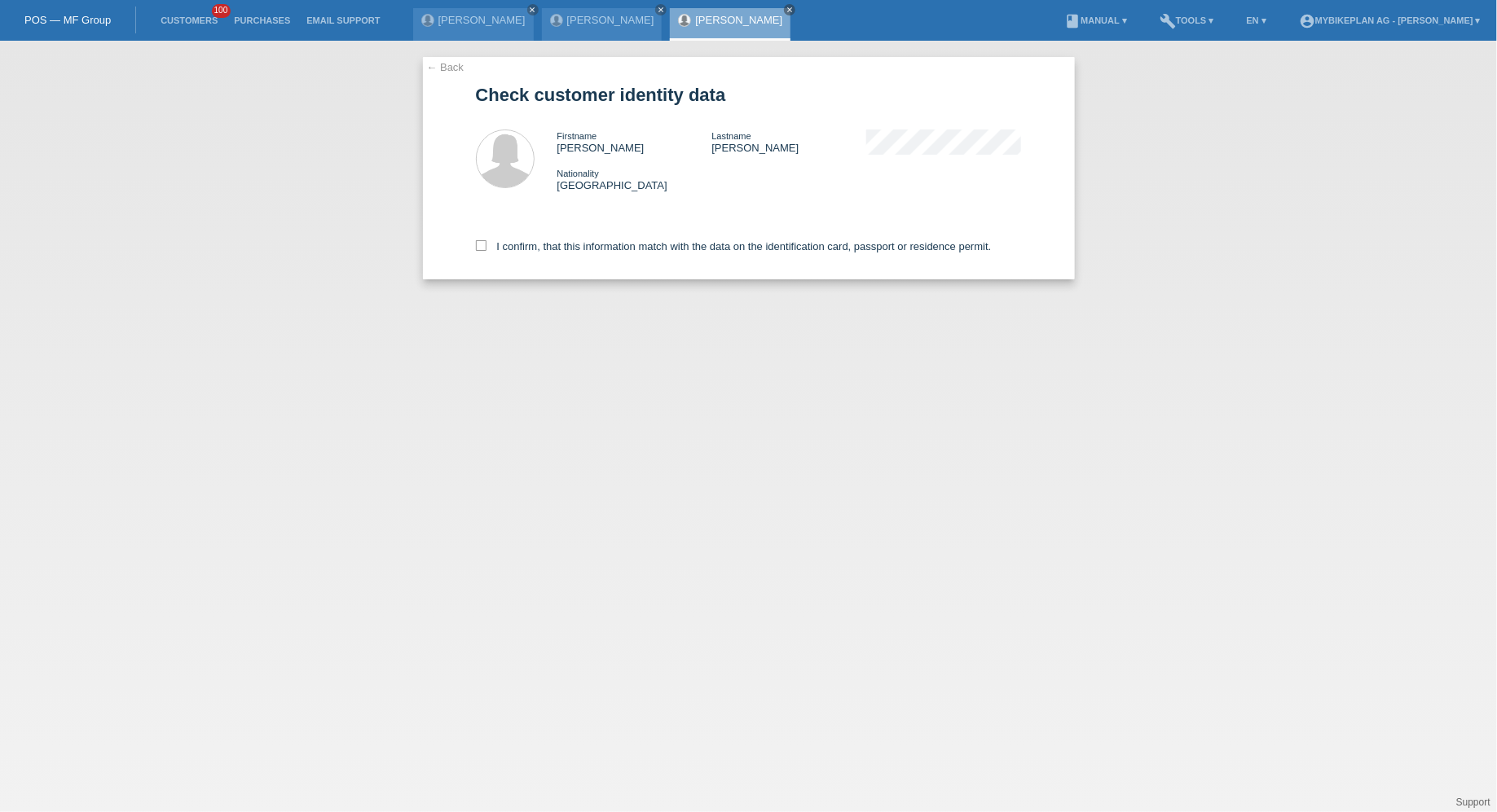
click at [605, 238] on div "I confirm, that this information match with the data on the identification card…" at bounding box center [748, 243] width 546 height 72
click at [605, 251] on label "I confirm, that this information match with the data on the identification card…" at bounding box center [734, 247] width 516 height 12
click at [487, 251] on input "I confirm, that this information match with the data on the identification card…" at bounding box center [481, 246] width 10 height 10
checkbox input "true"
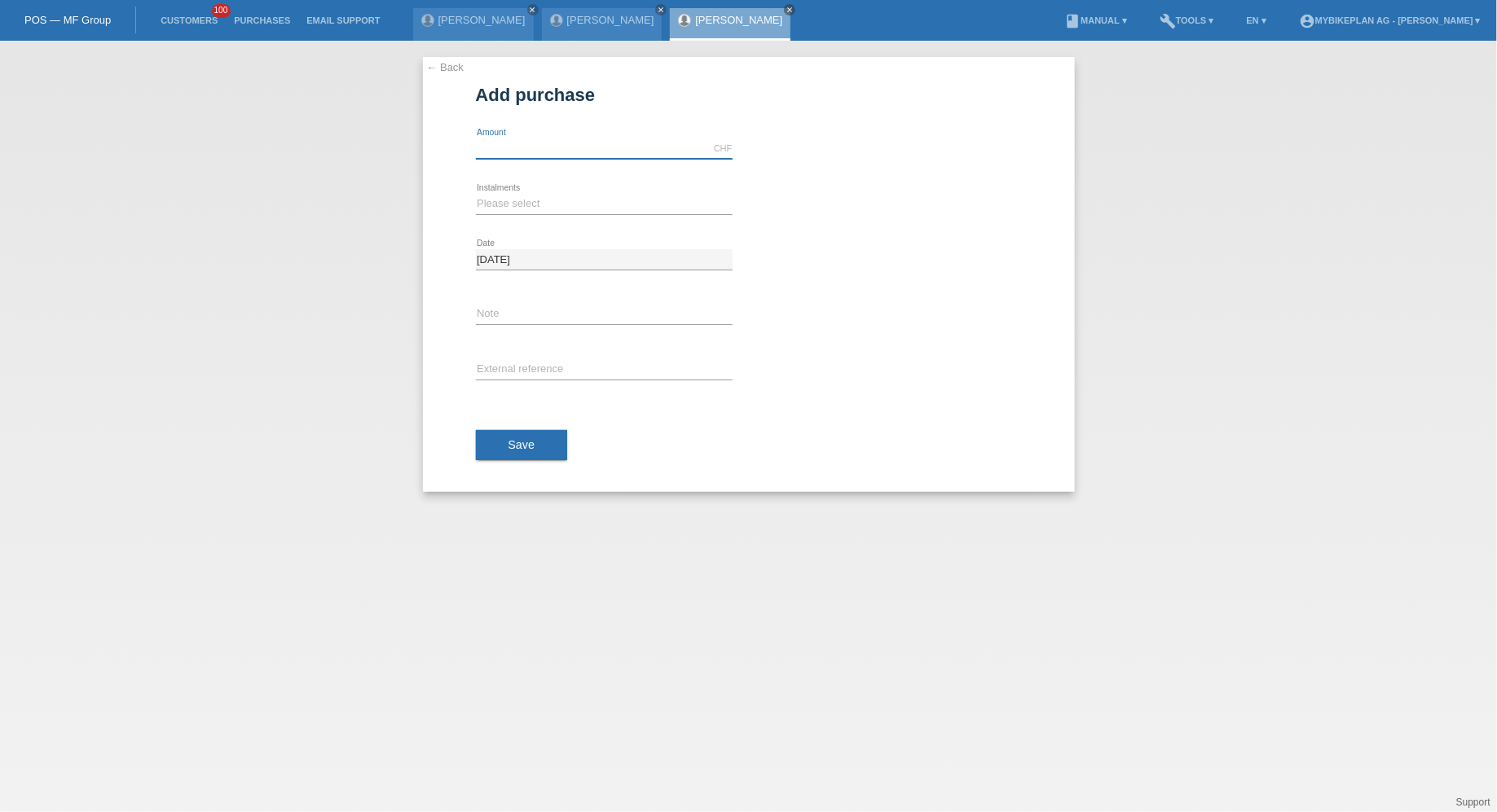
click at [590, 157] on input "text" at bounding box center [604, 149] width 257 height 21
type input "3999.00"
click at [532, 201] on select "Please select 6 instalments 12 instalments 18 instalments 24 instalments 36 ins…" at bounding box center [604, 203] width 257 height 20
select select "487"
click at [476, 194] on select "Please select 6 instalments 12 instalments 18 instalments 24 instalments 36 ins…" at bounding box center [604, 203] width 257 height 20
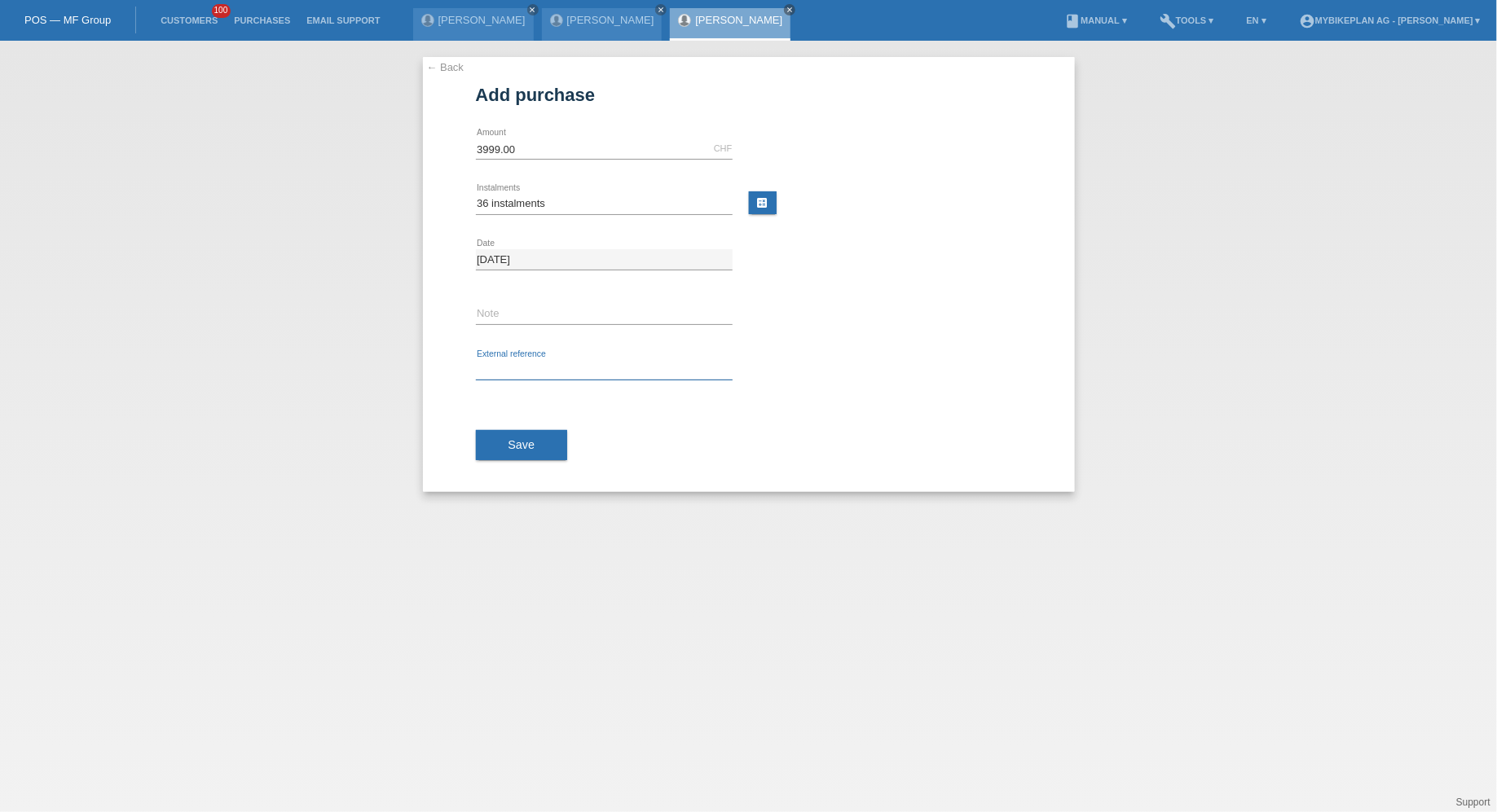
click at [509, 363] on input "text" at bounding box center [604, 370] width 257 height 21
paste input "44007092355"
type input "44007092355"
click at [506, 433] on button "Save" at bounding box center [521, 445] width 92 height 31
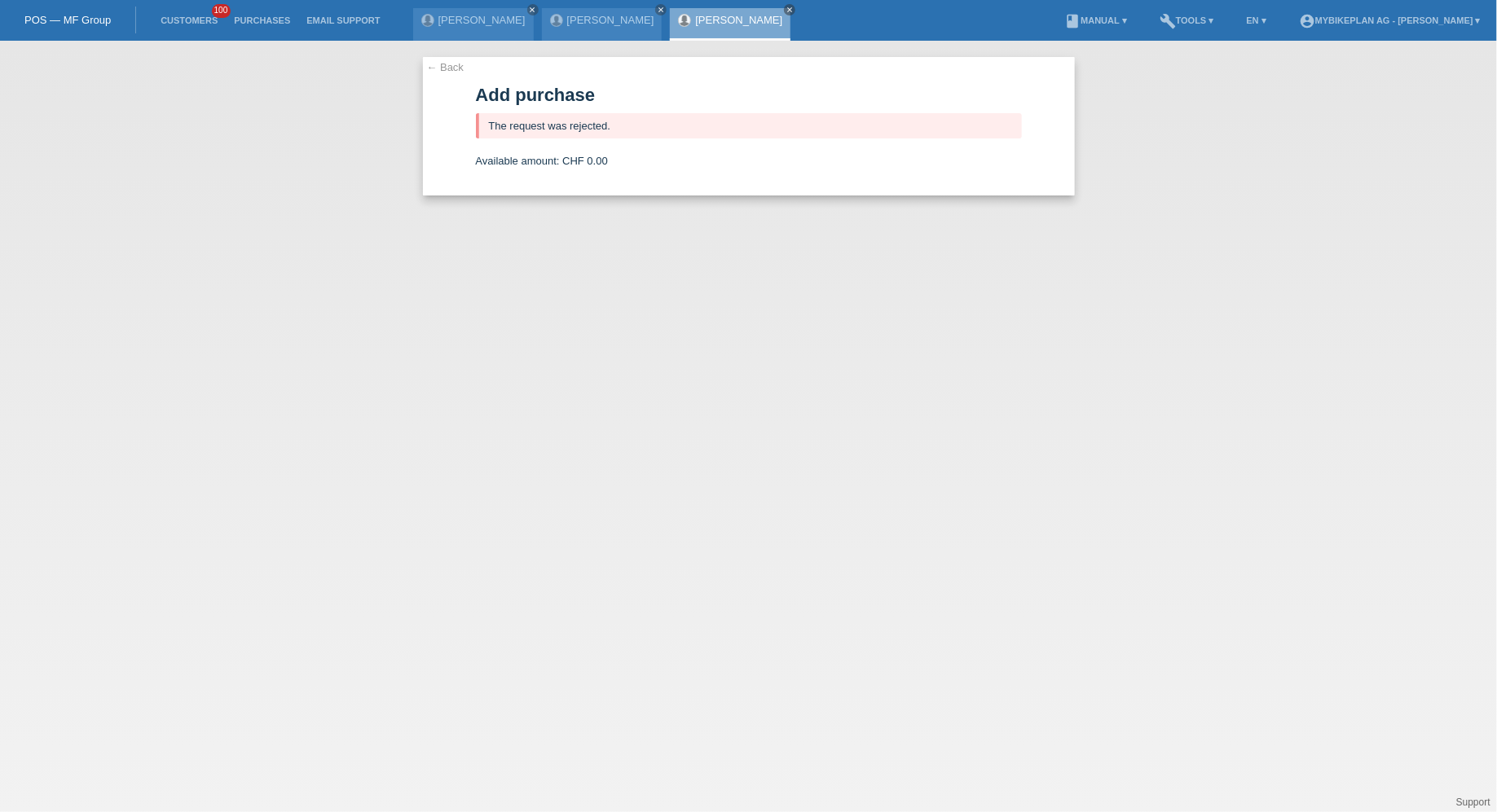
click at [180, 9] on li "Customers 100" at bounding box center [189, 21] width 74 height 41
click at [186, 19] on link "Customers" at bounding box center [189, 20] width 74 height 9
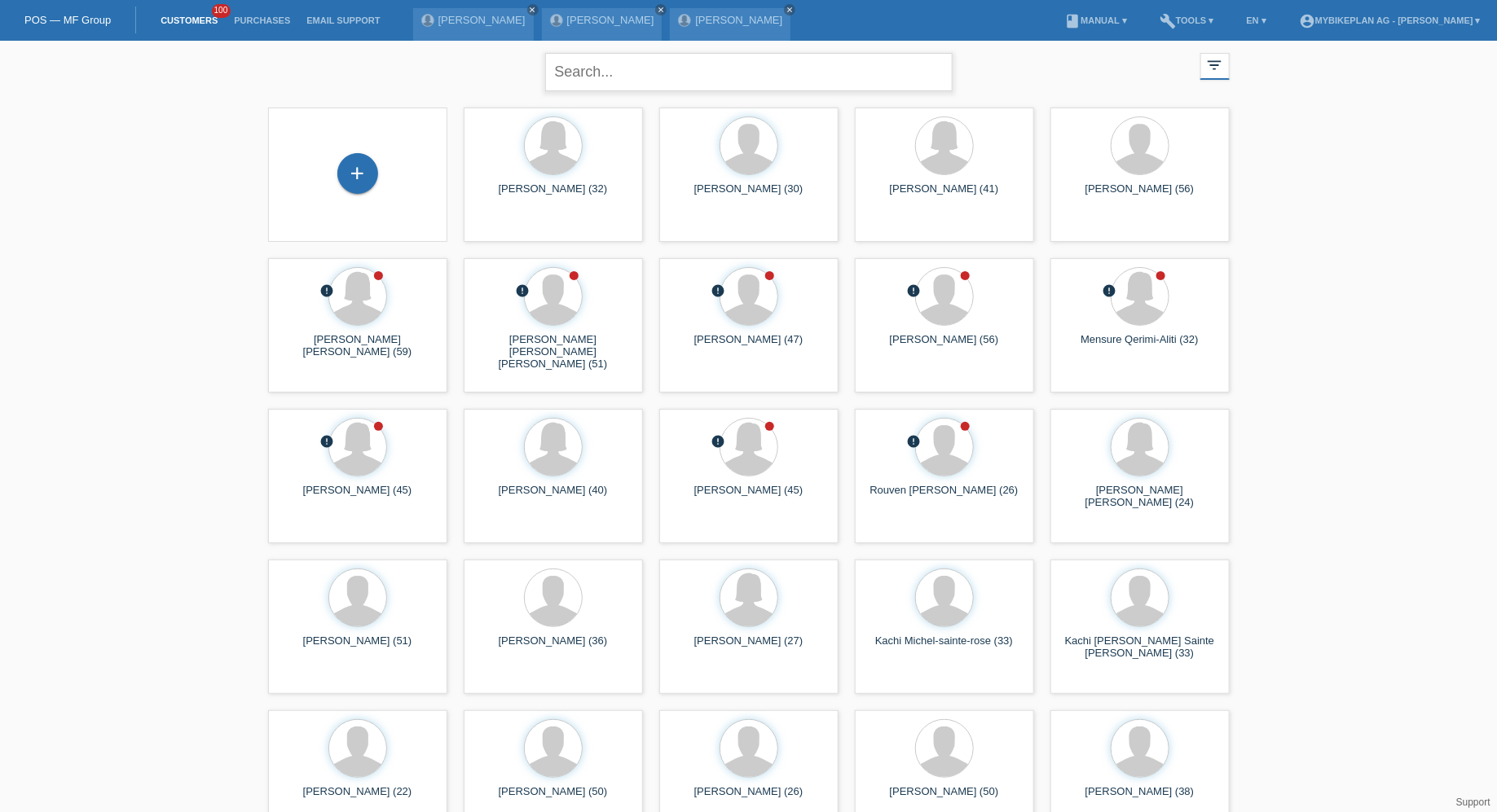
click at [695, 69] on input "text" at bounding box center [748, 72] width 407 height 39
type input "[PERSON_NAME]"
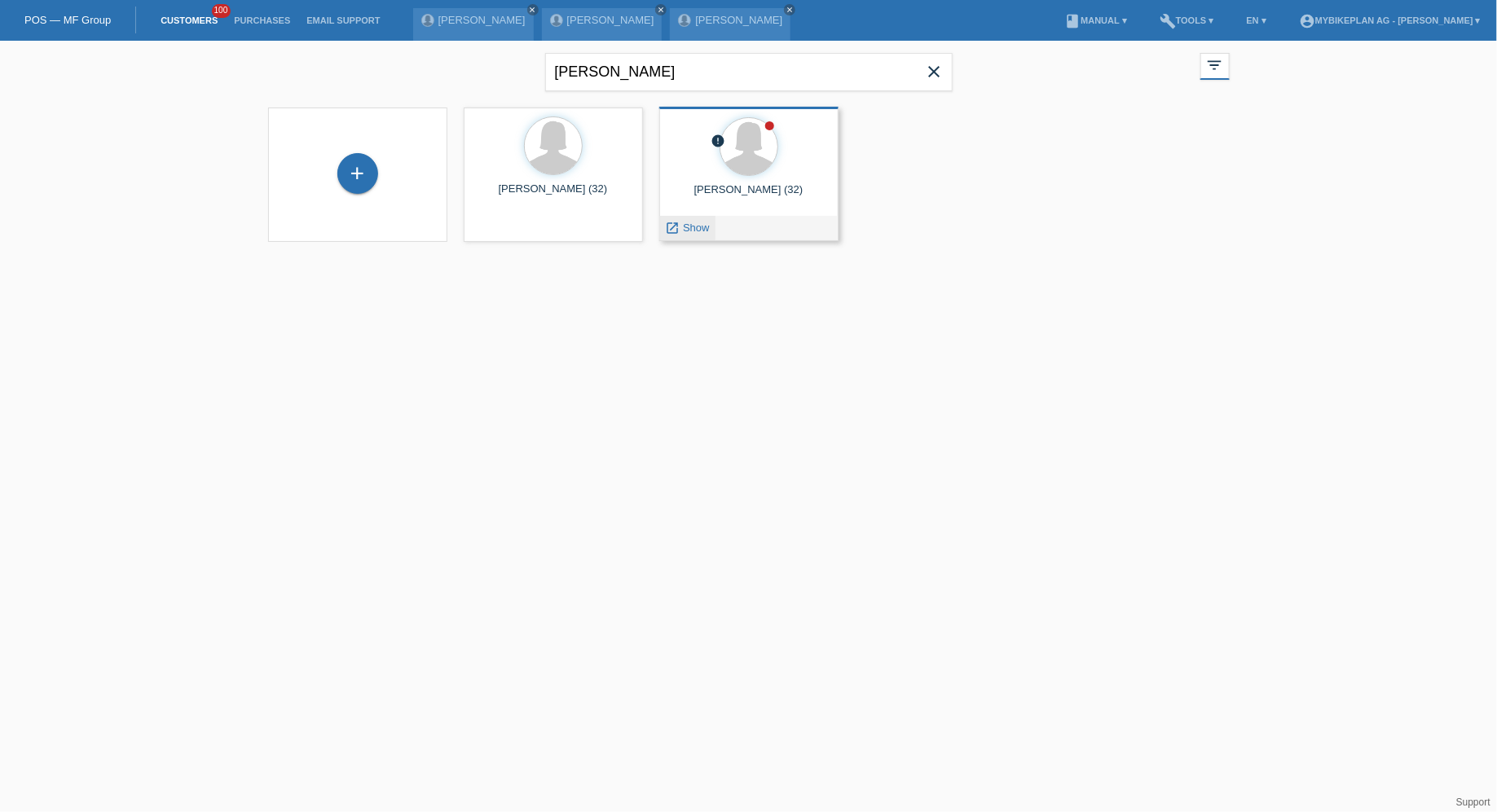
click at [691, 229] on span "Show" at bounding box center [696, 228] width 27 height 12
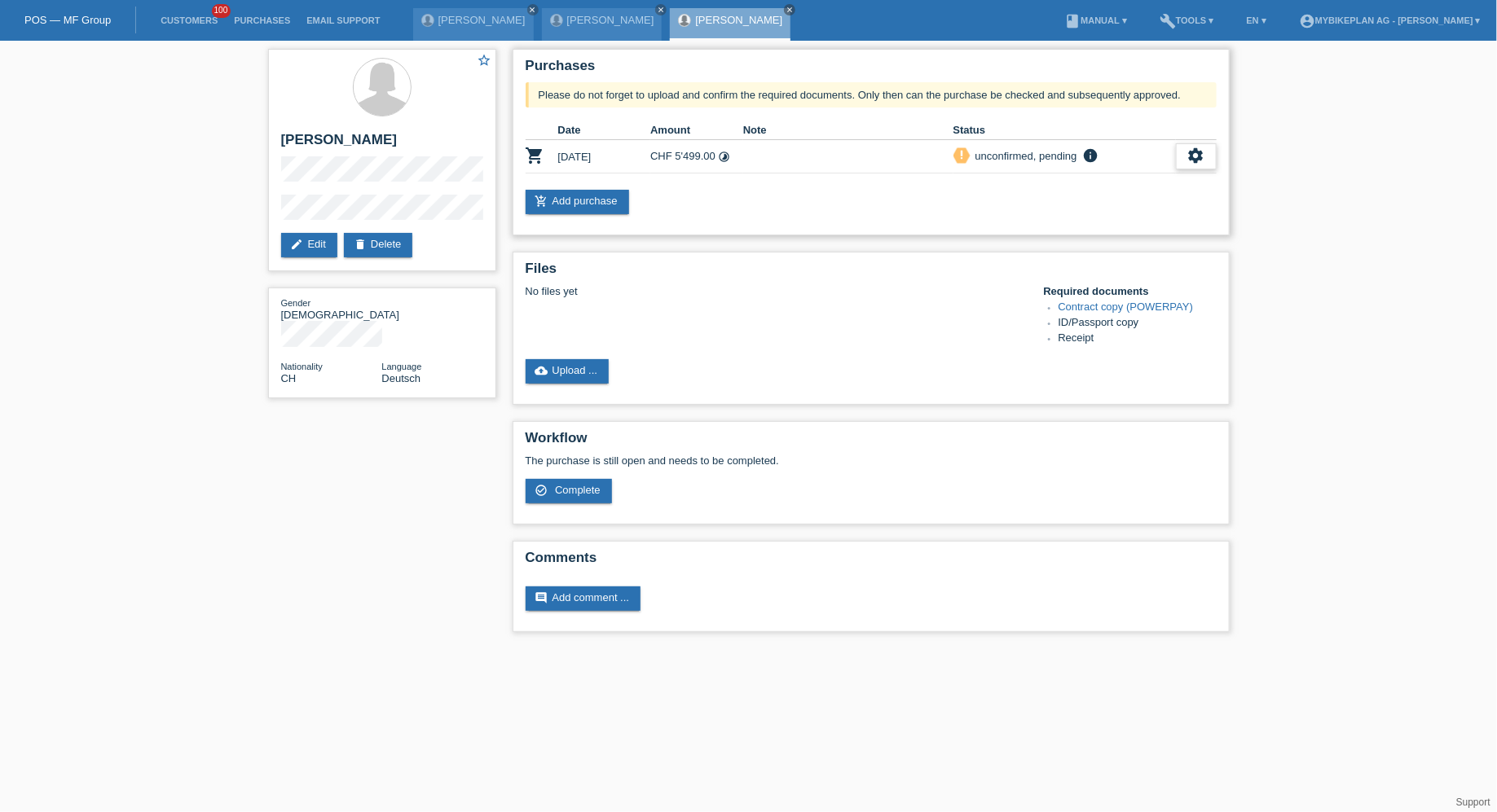
click at [1201, 163] on icon "settings" at bounding box center [1196, 155] width 18 height 18
click at [1014, 273] on span "Customer has withdrawn from the purchase..." at bounding box center [1100, 279] width 219 height 20
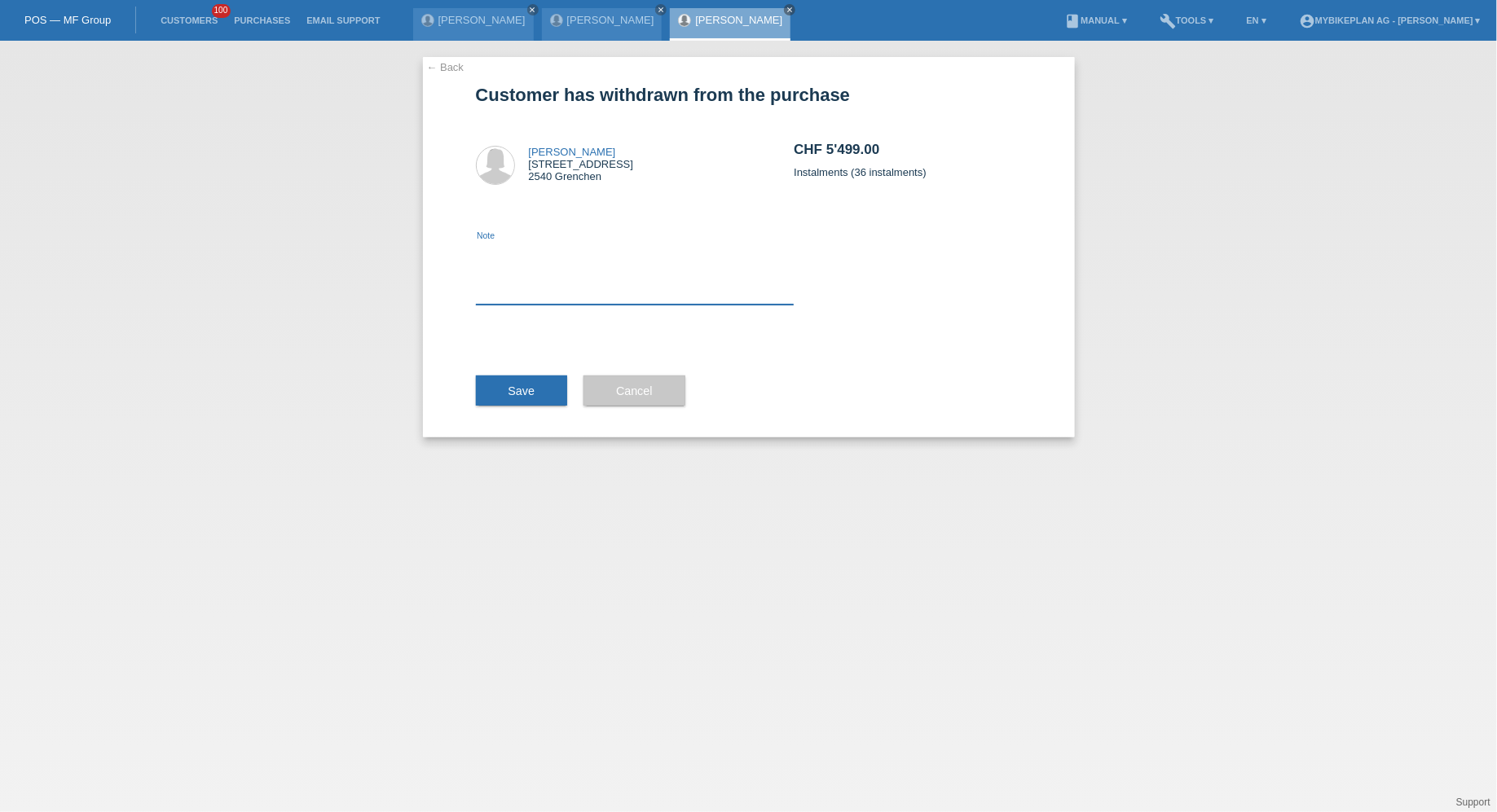
click at [665, 292] on textarea at bounding box center [635, 272] width 319 height 63
type textarea "disocunt"
click at [520, 392] on span "Save" at bounding box center [521, 391] width 27 height 13
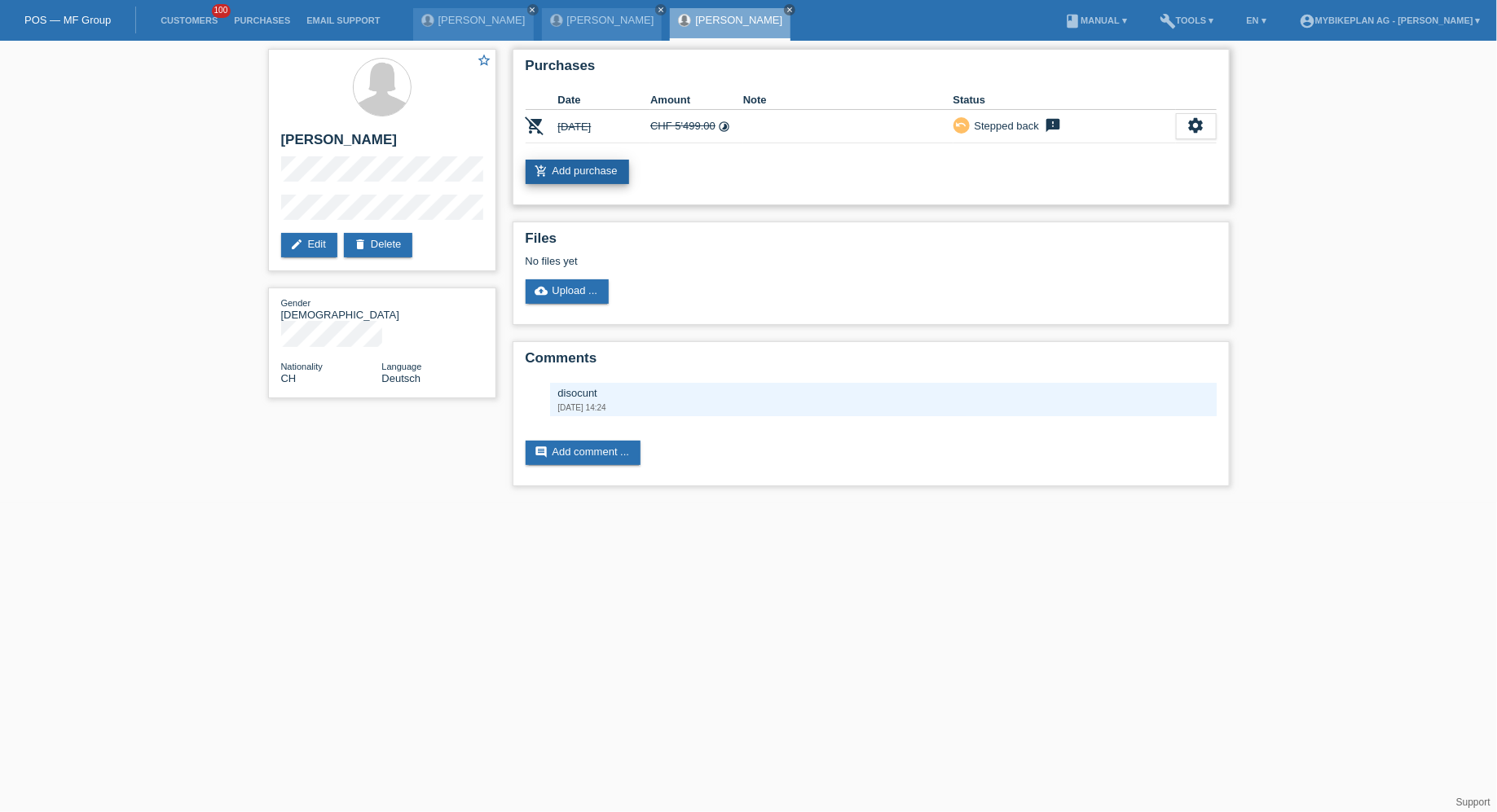
click at [600, 171] on link "add_shopping_cart Add purchase" at bounding box center [577, 171] width 104 height 25
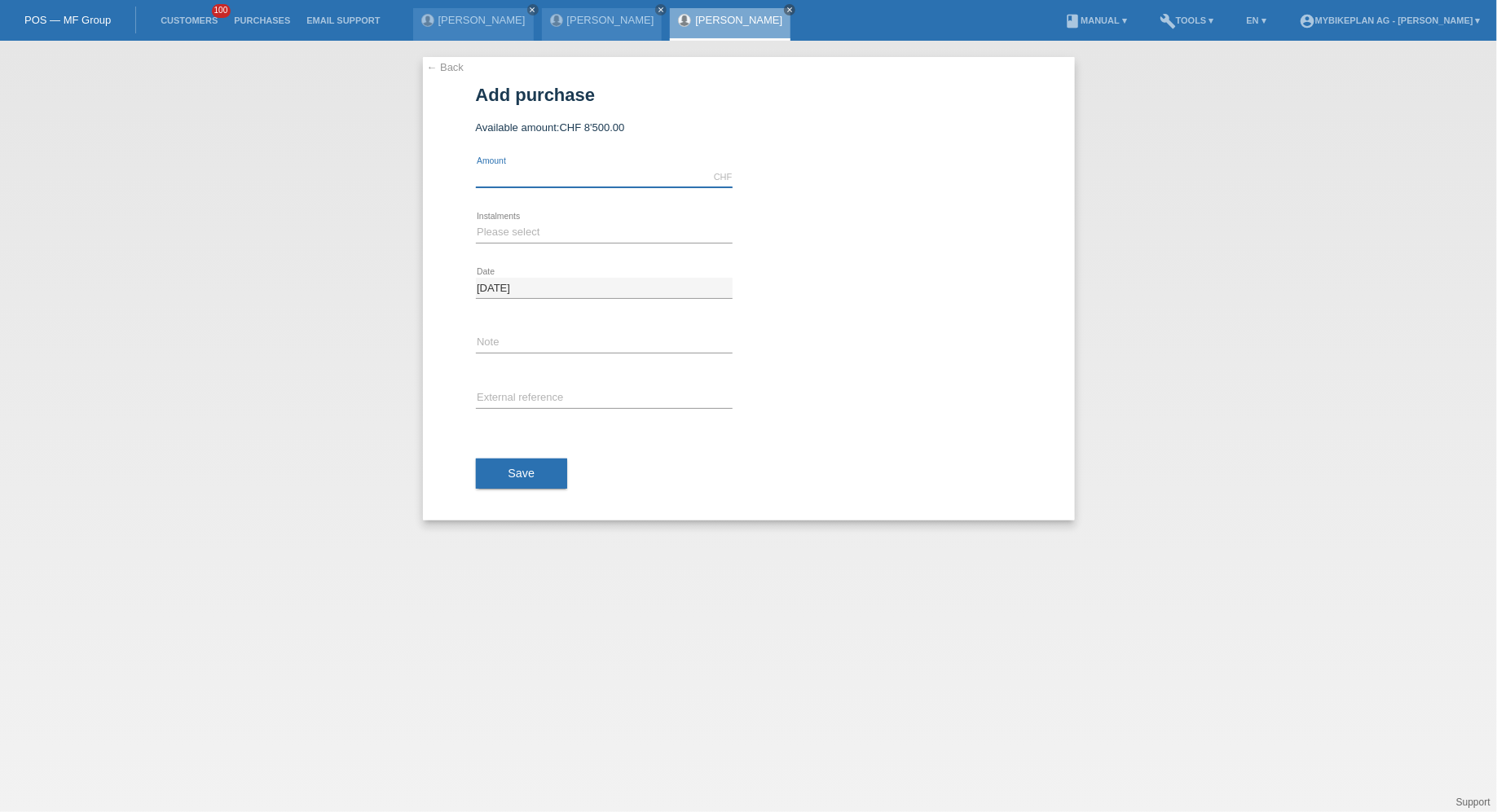
click at [590, 171] on input "text" at bounding box center [604, 177] width 257 height 21
type input "3999.00"
click at [514, 232] on select "Please select 6 instalments 12 instalments 18 instalments 24 instalments 36 ins…" at bounding box center [604, 232] width 257 height 20
select select "487"
click at [476, 223] on select "Please select 6 instalments 12 instalments 18 instalments 24 instalments 36 ins…" at bounding box center [604, 232] width 257 height 20
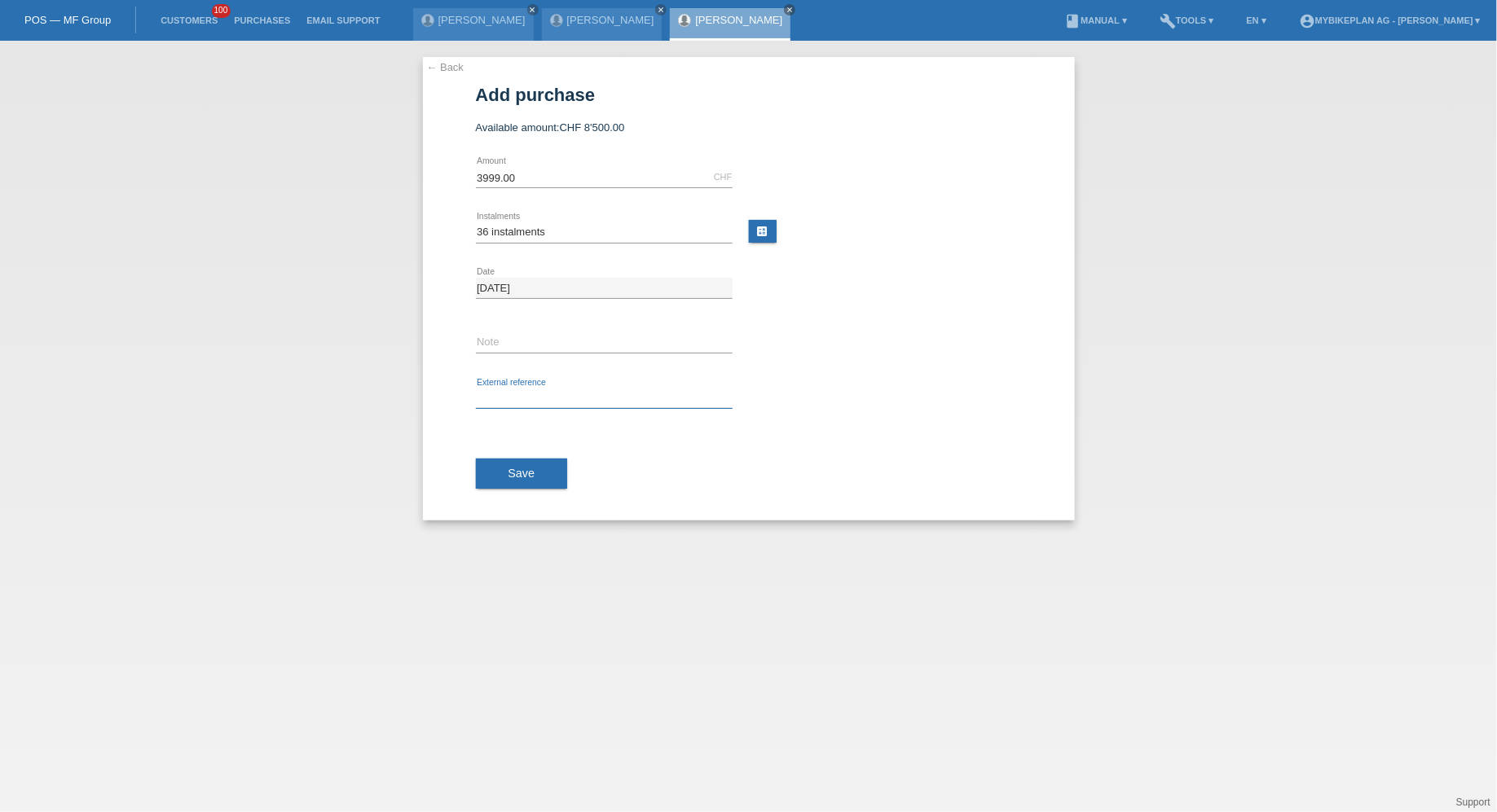
click at [519, 394] on input "text" at bounding box center [604, 399] width 257 height 21
paste input "44007092355"
type input "44007092355"
click at [512, 458] on button "Save" at bounding box center [521, 474] width 92 height 31
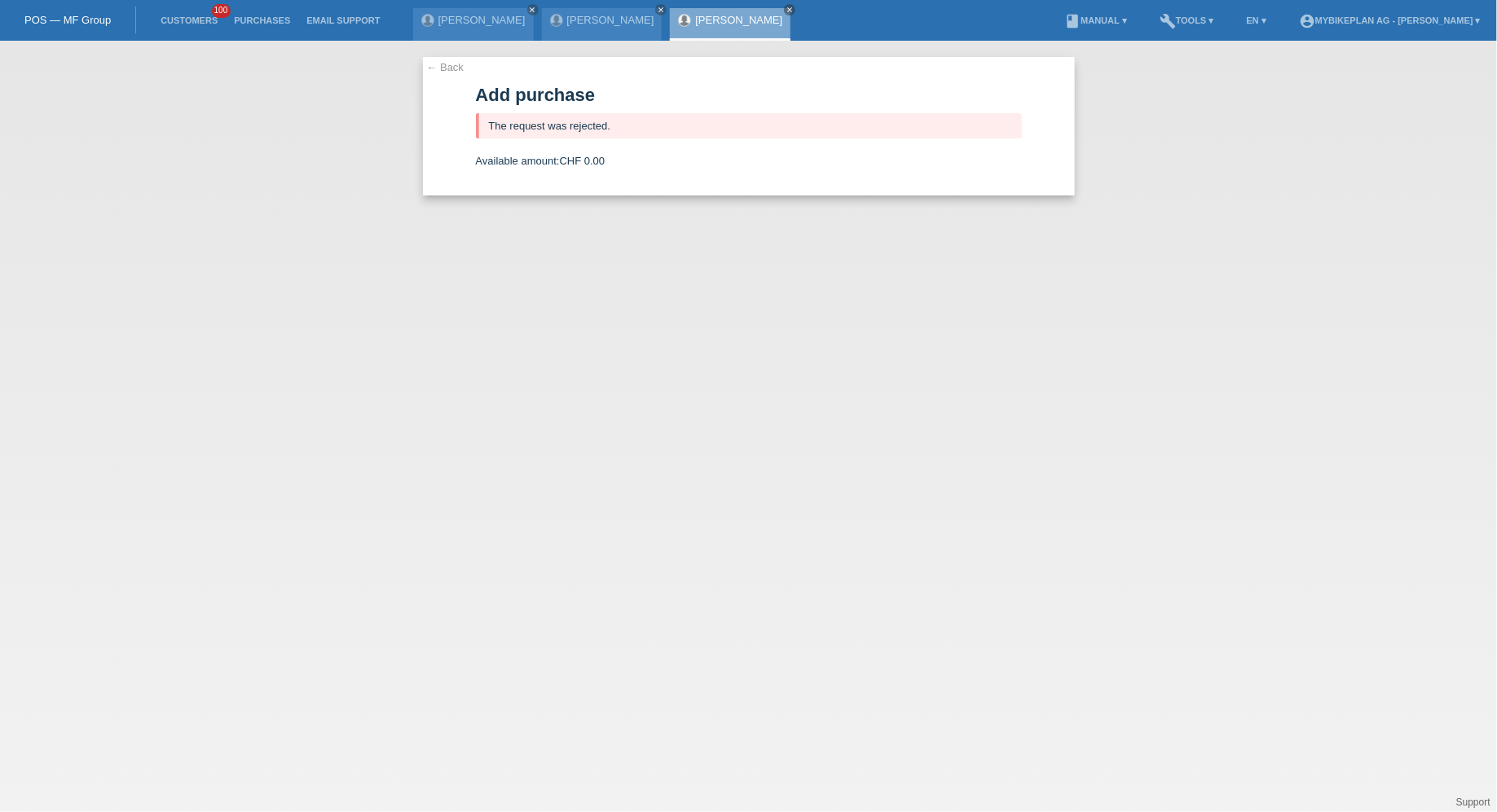
click at [709, 22] on link "[PERSON_NAME]" at bounding box center [739, 20] width 87 height 12
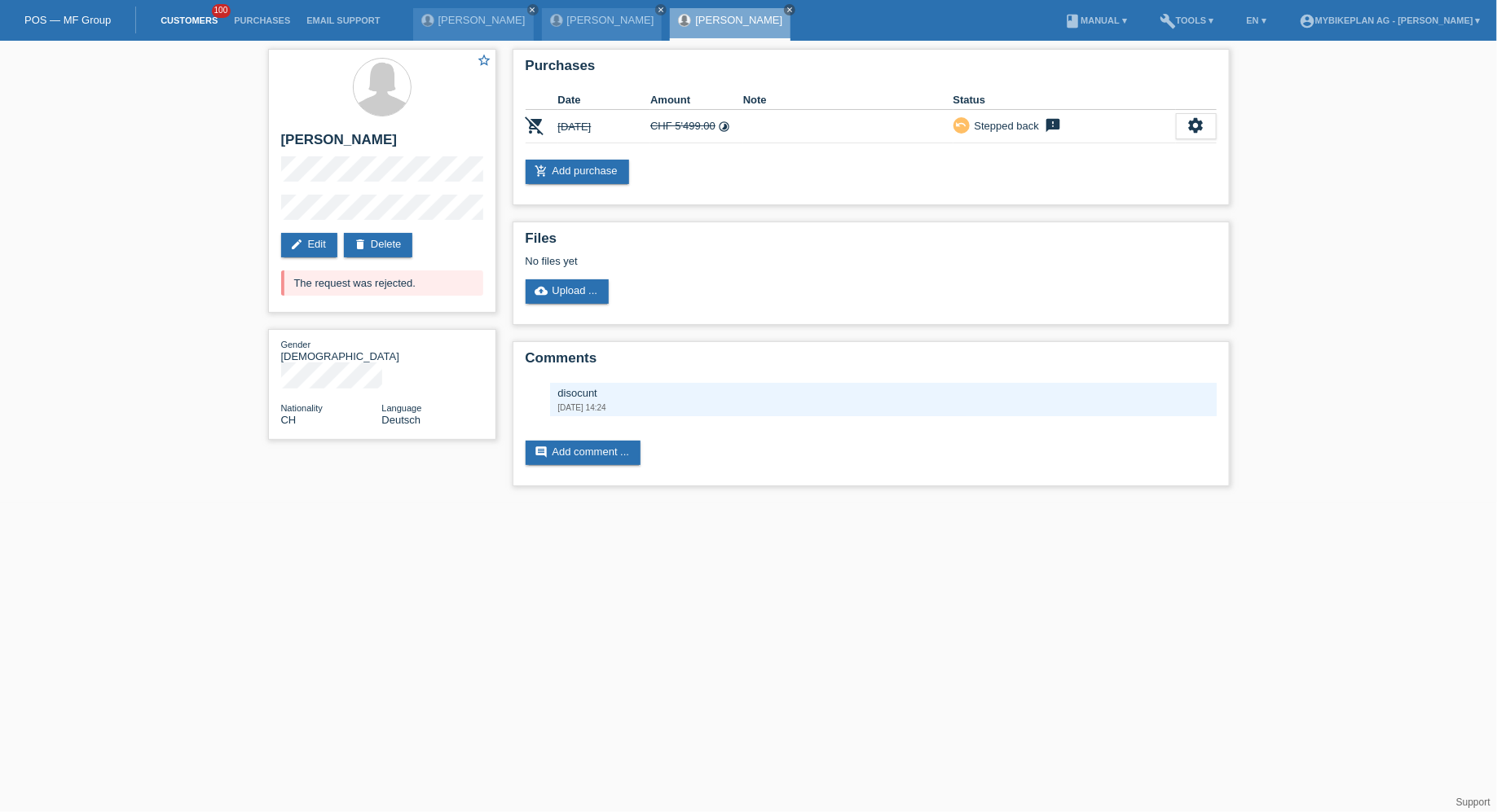
click at [168, 22] on link "Customers" at bounding box center [189, 20] width 74 height 9
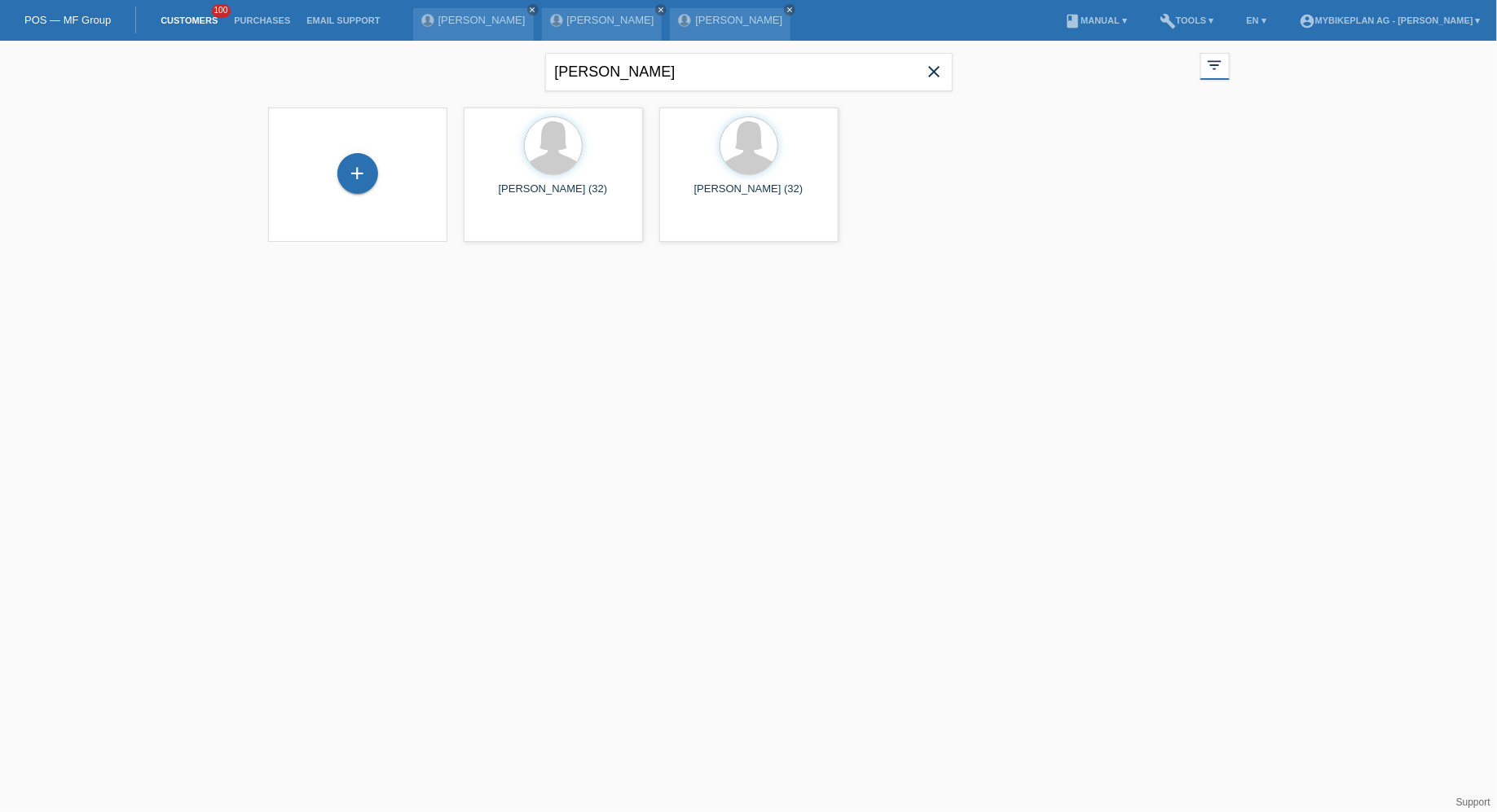
click at [938, 71] on icon "close" at bounding box center [934, 71] width 20 height 20
click at [384, 184] on div at bounding box center [748, 181] width 978 height 163
click at [335, 158] on div "+" at bounding box center [357, 175] width 153 height 43
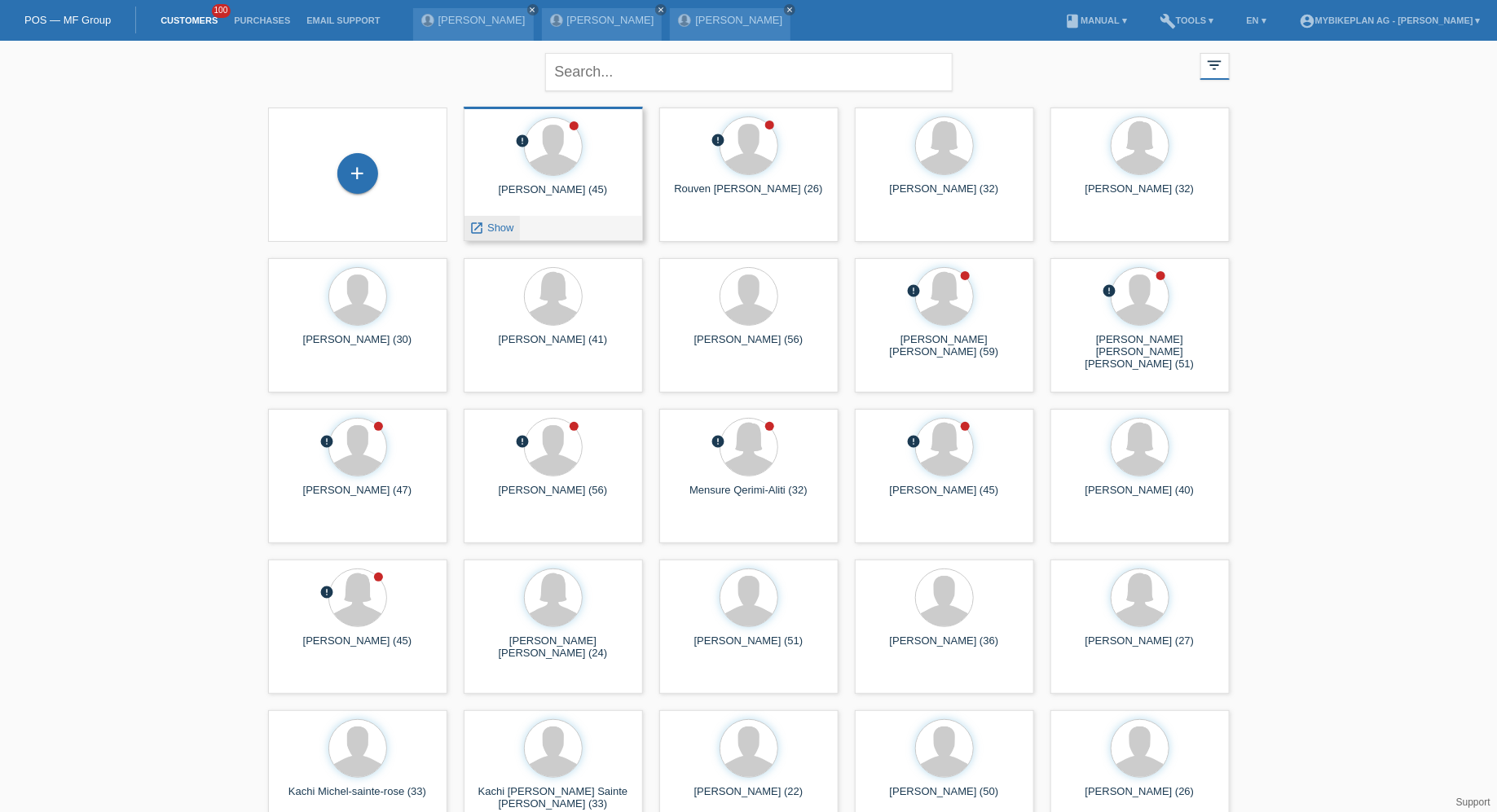
click at [493, 238] on div "launch Show" at bounding box center [492, 228] width 56 height 25
click at [494, 230] on span "Show" at bounding box center [500, 228] width 27 height 12
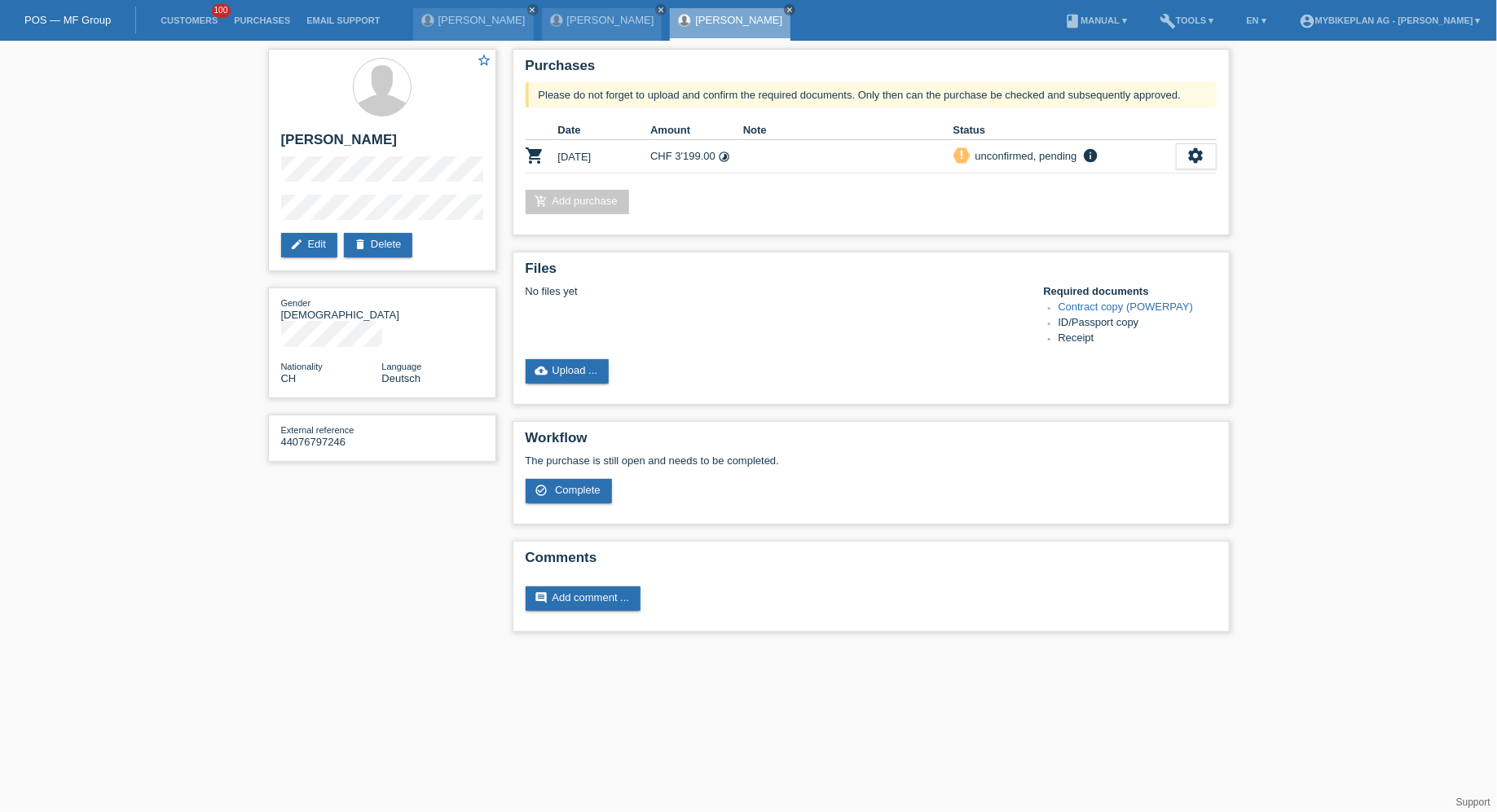
click at [211, 29] on li "Customers 100" at bounding box center [189, 21] width 74 height 41
click at [209, 29] on li "Customers 100" at bounding box center [189, 21] width 74 height 41
click at [190, 21] on link "Customers" at bounding box center [189, 20] width 74 height 9
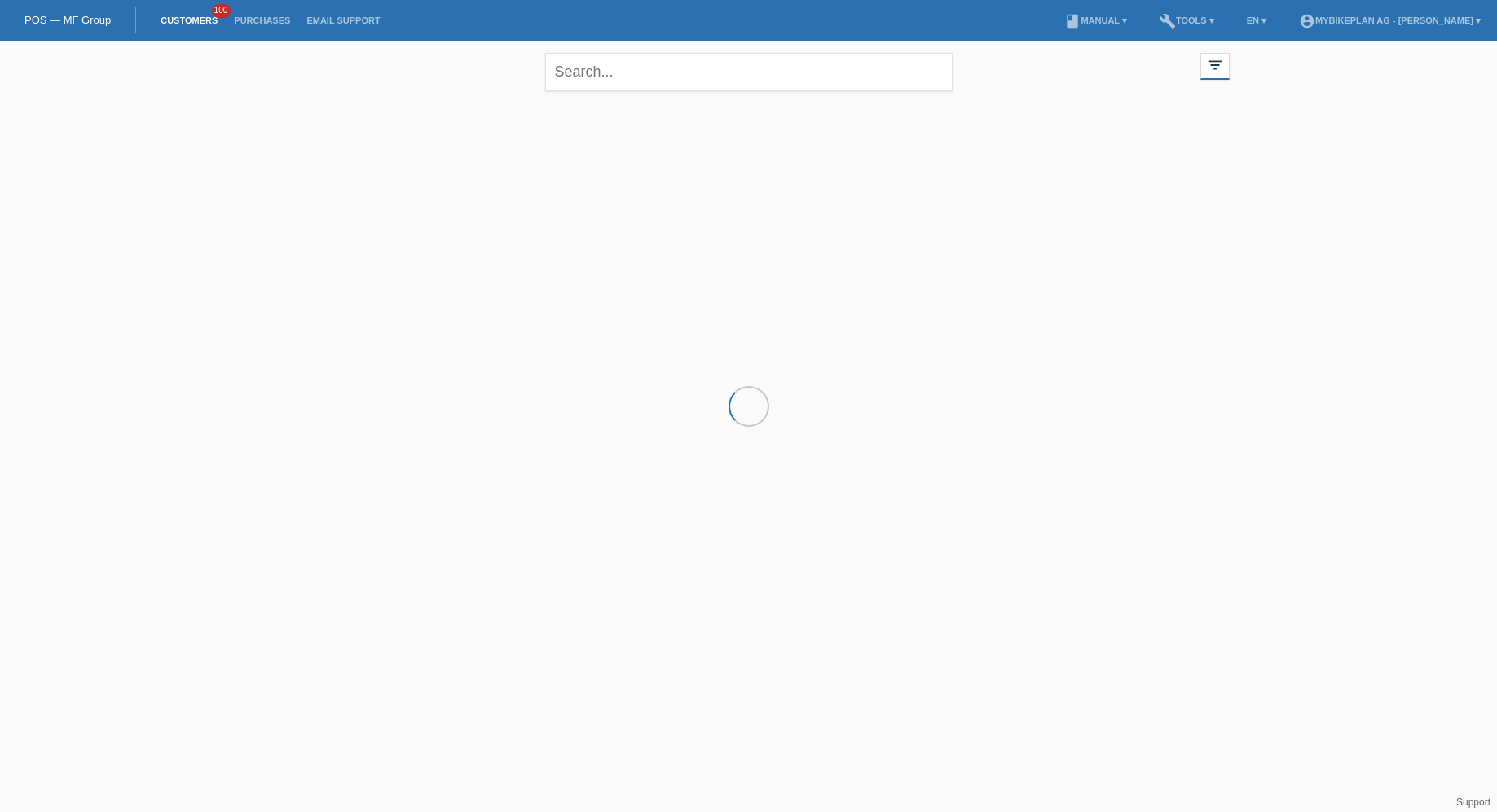
click at [678, 76] on input "text" at bounding box center [748, 72] width 407 height 39
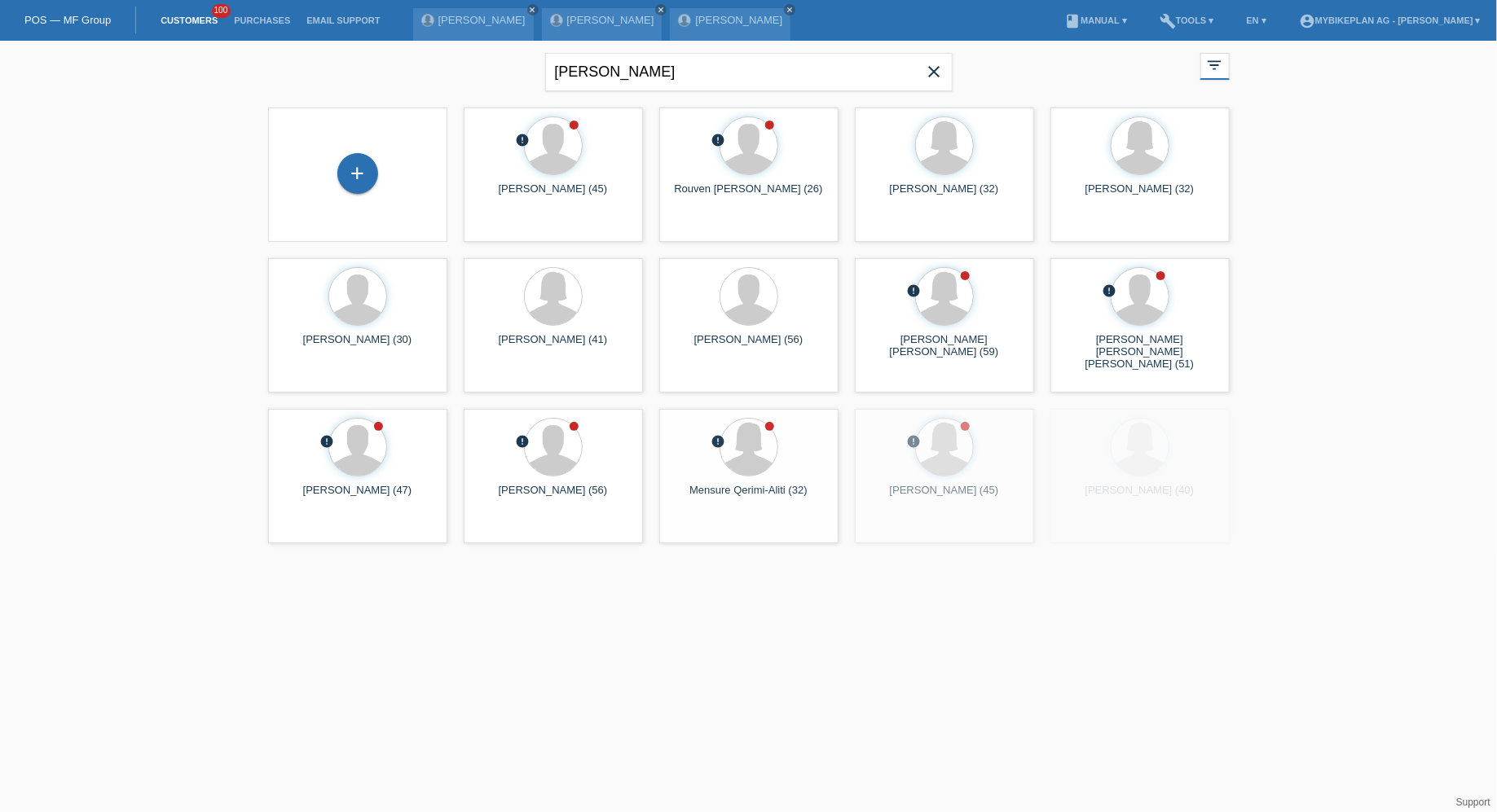
type input "[PERSON_NAME]"
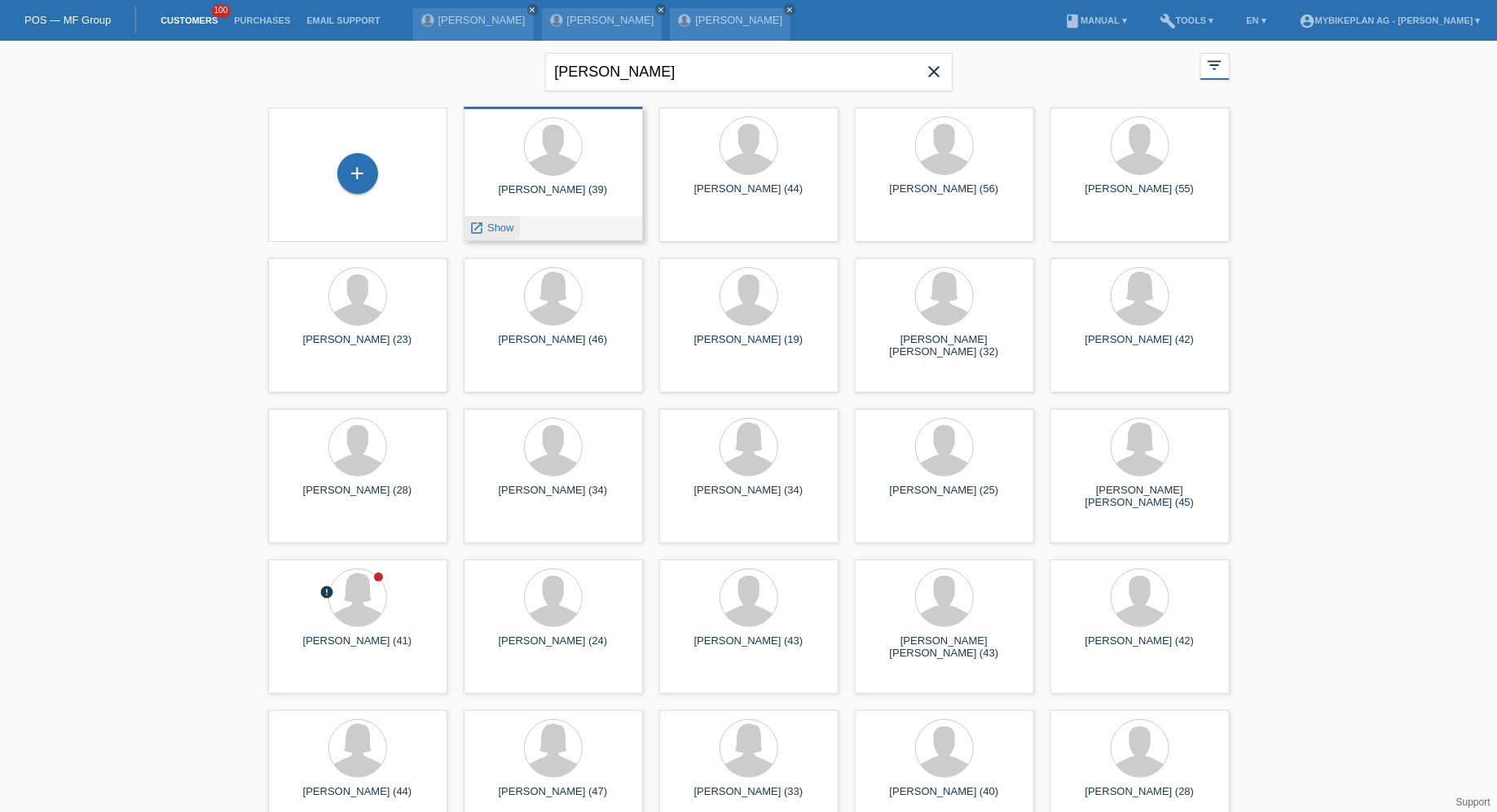
click at [481, 225] on icon "launch" at bounding box center [477, 228] width 15 height 15
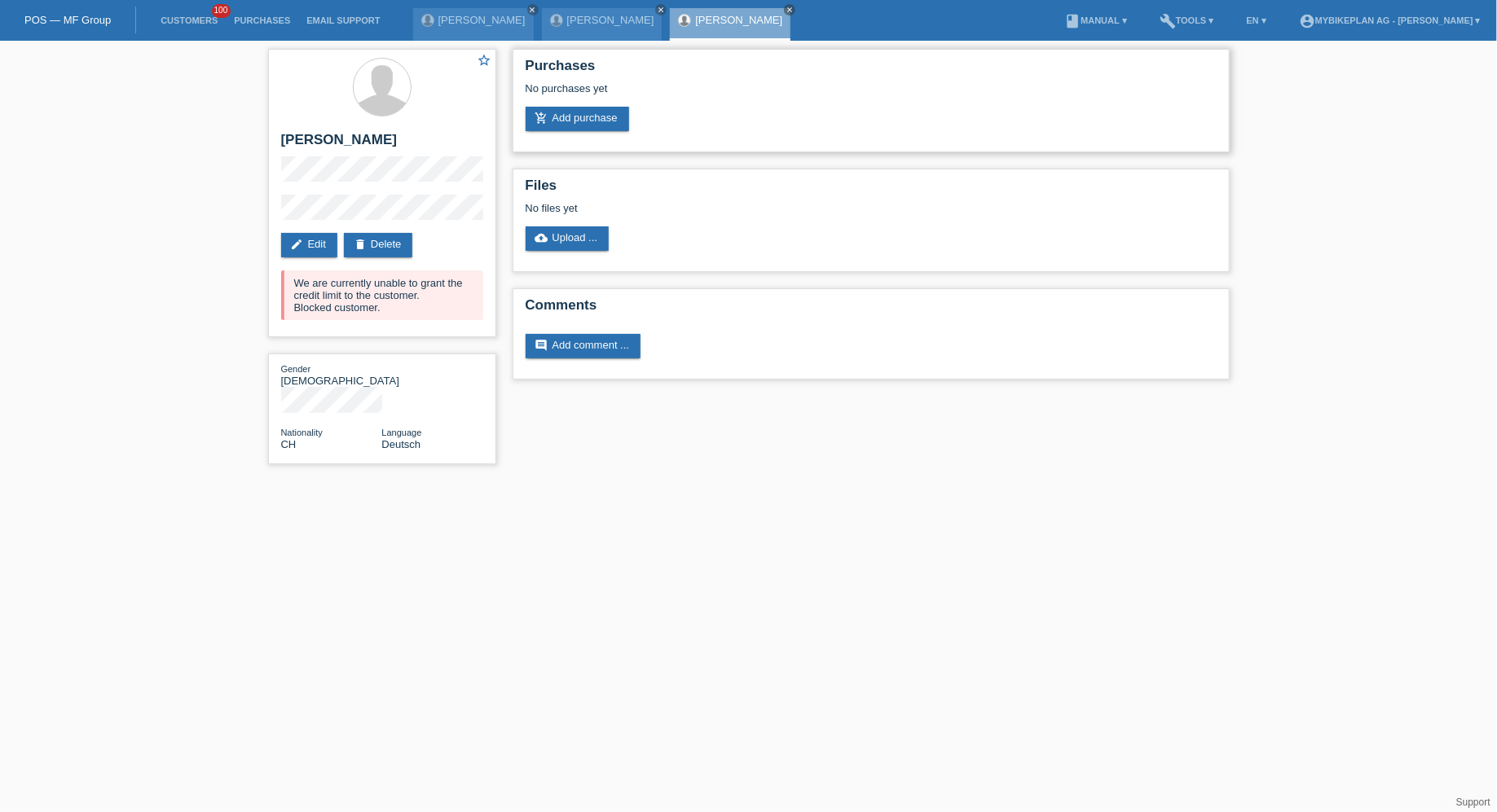
click at [570, 106] on div "No purchases yet" at bounding box center [871, 94] width 691 height 25
click at [565, 120] on link "add_shopping_cart Add purchase" at bounding box center [577, 119] width 104 height 25
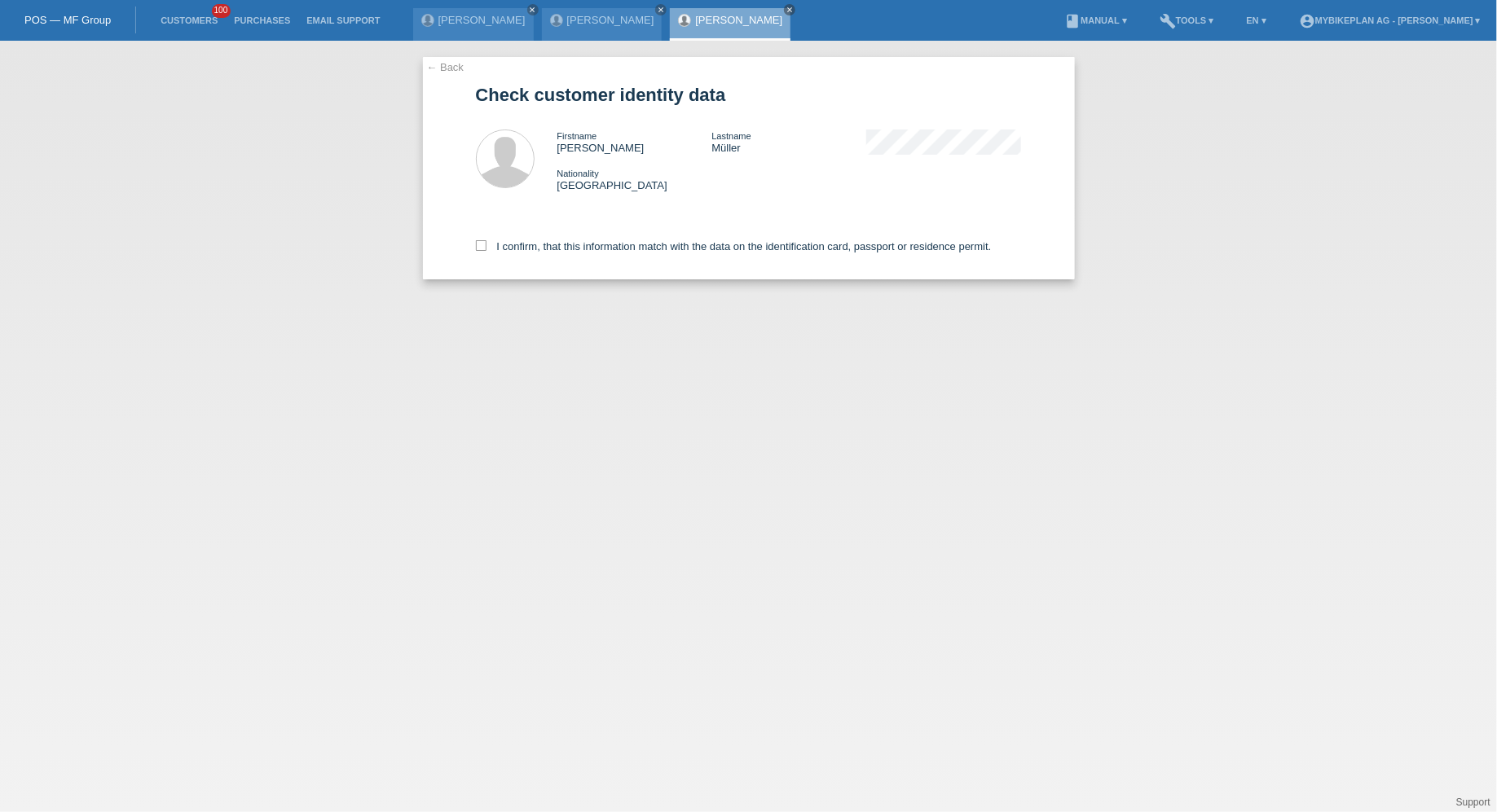
click at [554, 216] on div "I confirm, that this information match with the data on the identification card…" at bounding box center [748, 243] width 546 height 72
click at [554, 257] on div "I confirm, that this information match with the data on the identification card…" at bounding box center [748, 243] width 546 height 72
click at [559, 236] on div "I confirm, that this information match with the data on the identification card…" at bounding box center [748, 243] width 546 height 72
click at [551, 253] on label "I confirm, that this information match with the data on the identification card…" at bounding box center [734, 247] width 516 height 12
click at [487, 251] on input "I confirm, that this information match with the data on the identification card…" at bounding box center [481, 246] width 10 height 10
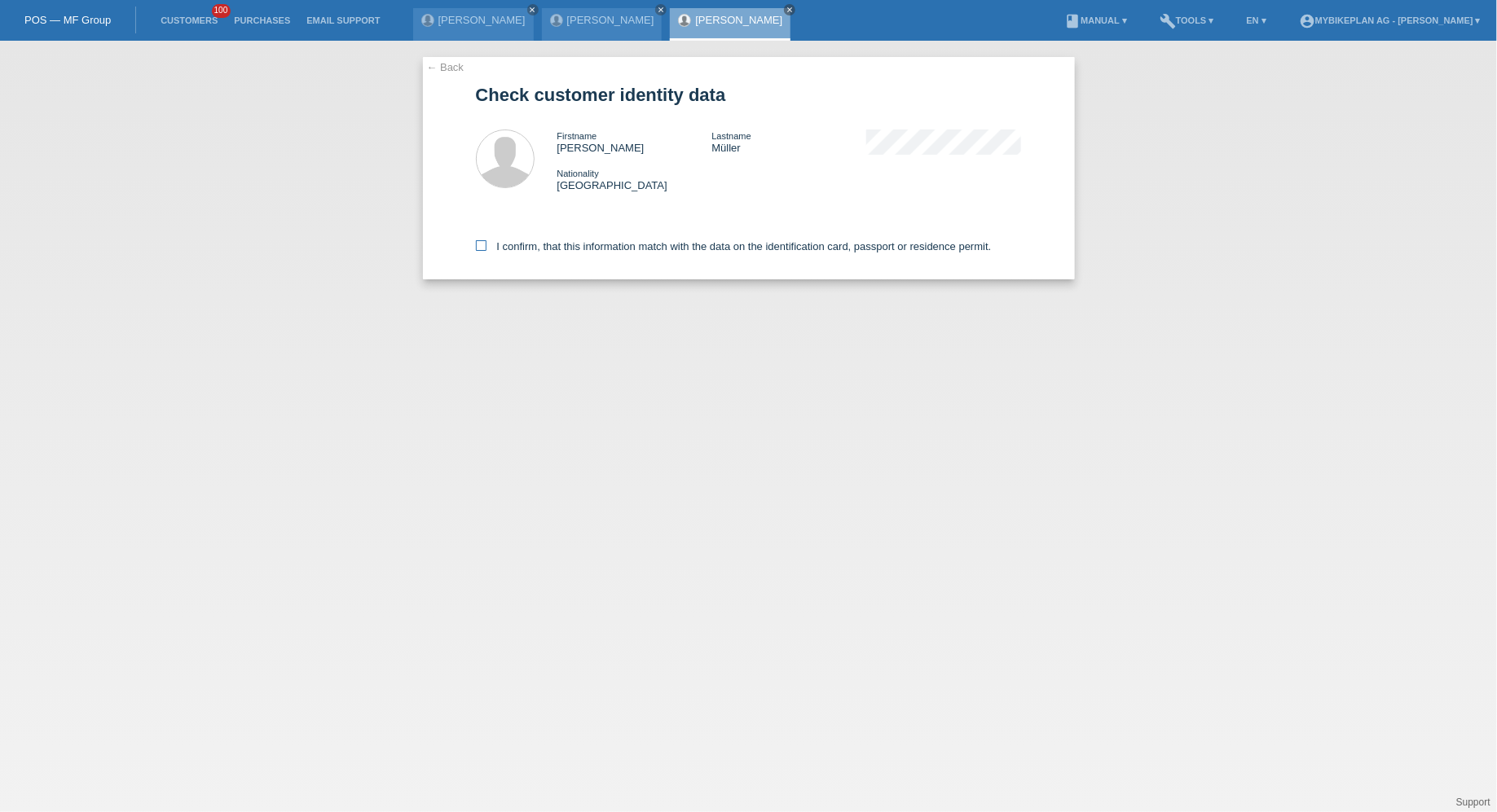
checkbox input "true"
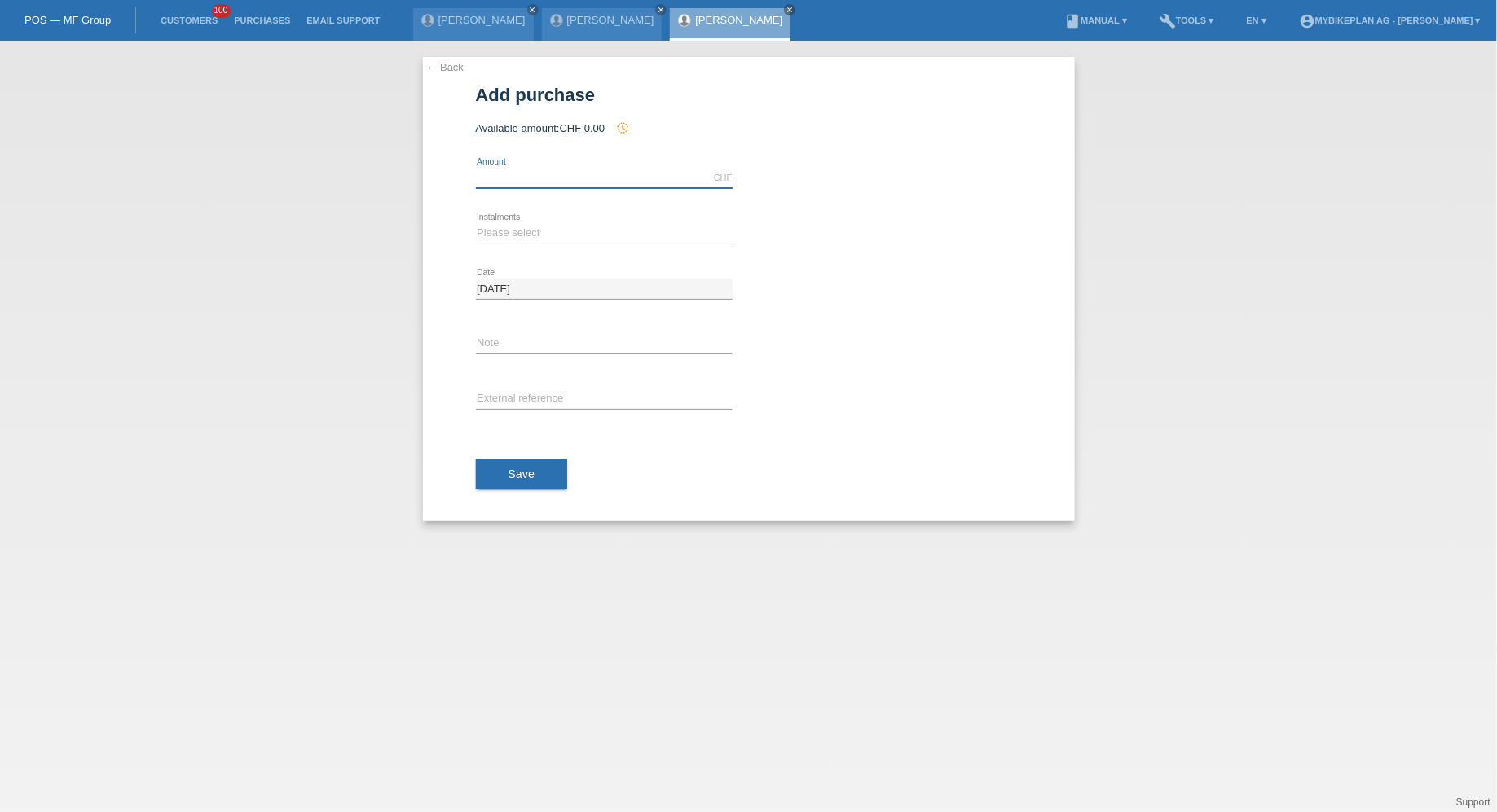
click at [548, 187] on input "text" at bounding box center [604, 178] width 257 height 21
type input "4500.00"
click at [495, 224] on select "Please select 6 instalments 12 instalments 18 instalments 24 instalments 36 ins…" at bounding box center [604, 233] width 257 height 20
select select "488"
click at [476, 224] on select "Please select 6 instalments 12 instalments 18 instalments 24 instalments 36 ins…" at bounding box center [604, 233] width 257 height 20
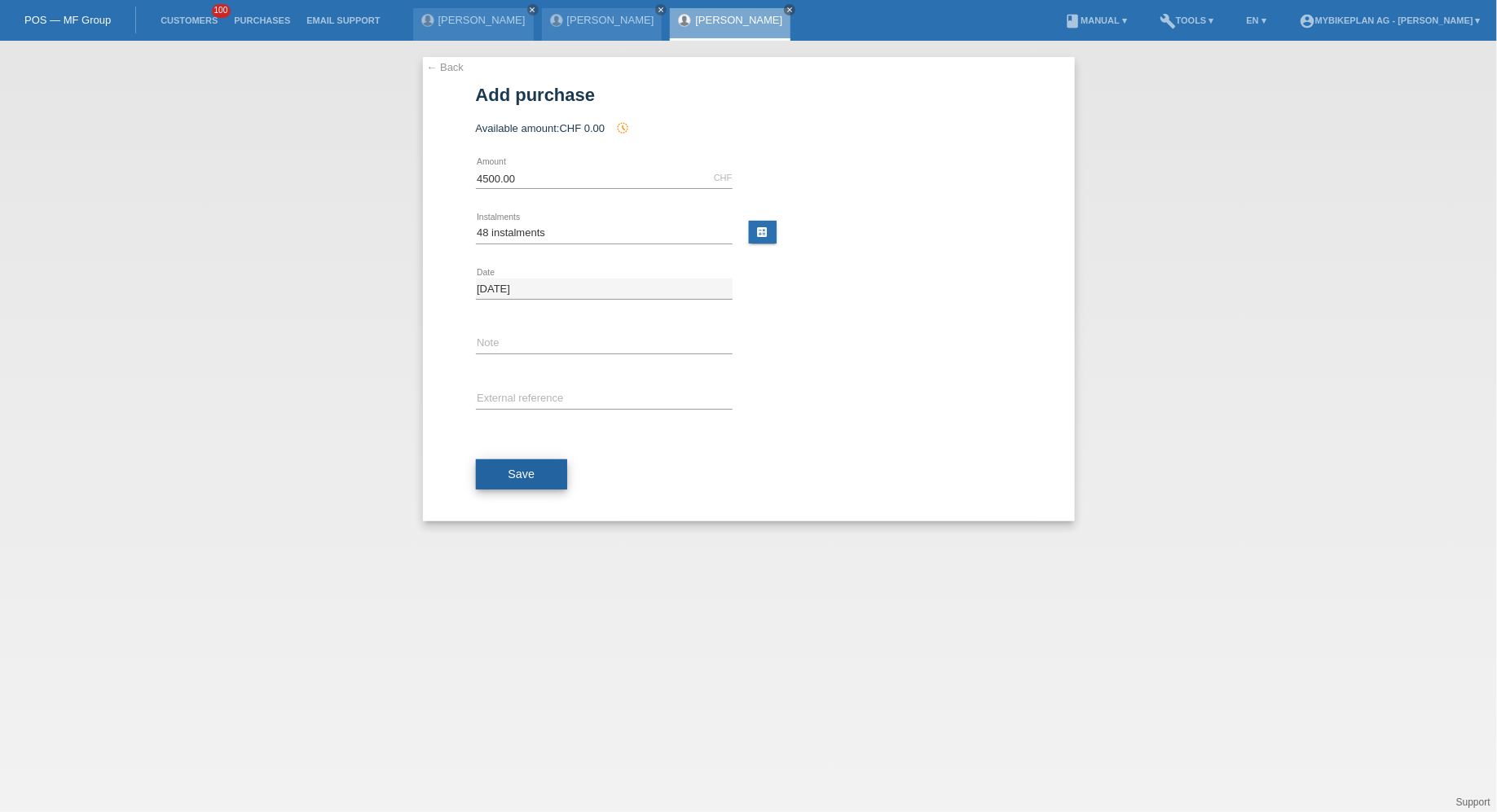
click at [512, 463] on button "Save" at bounding box center [521, 475] width 92 height 31
